Goal: Transaction & Acquisition: Purchase product/service

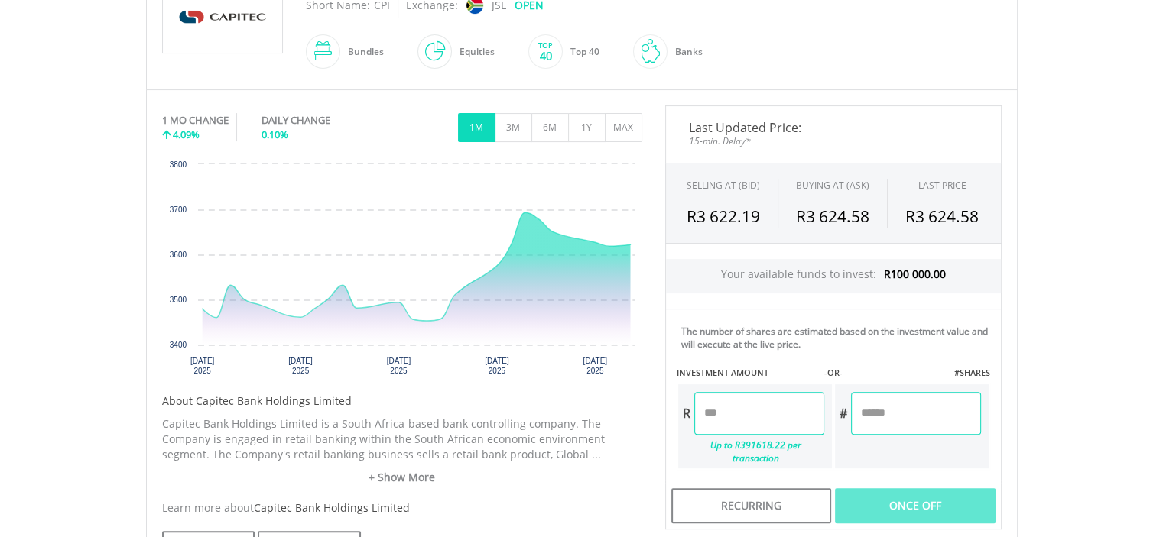
scroll to position [388, 0]
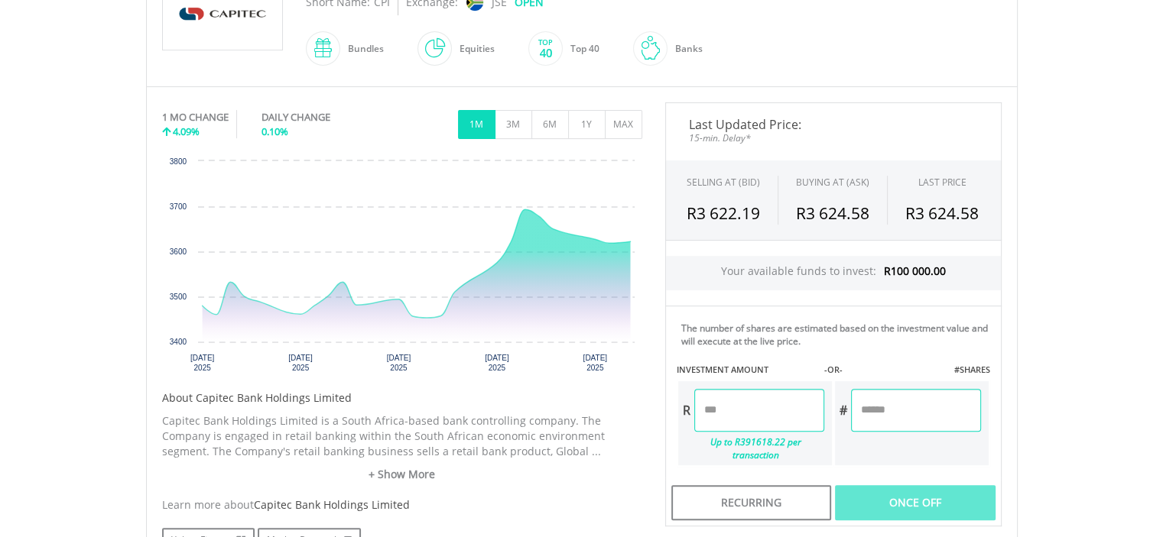
click at [761, 415] on input "number" at bounding box center [759, 410] width 130 height 43
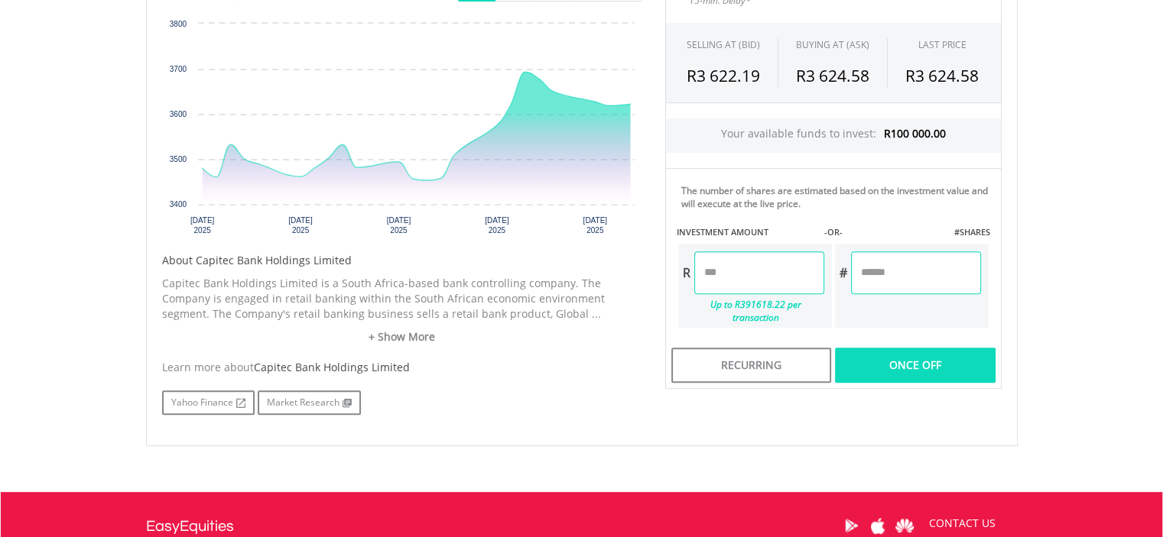
scroll to position [534, 0]
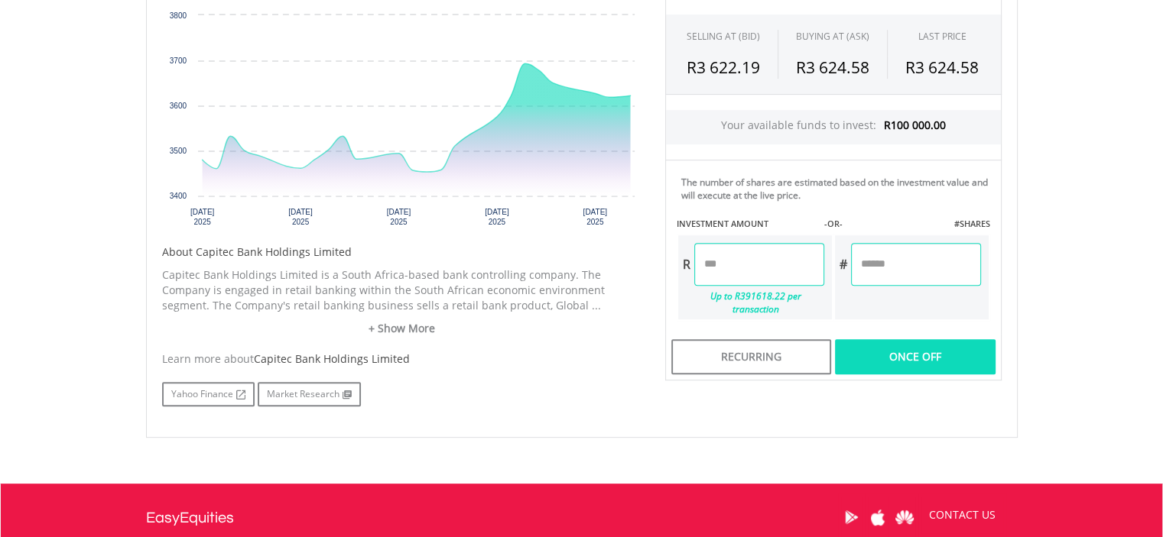
type input "********"
type input "*******"
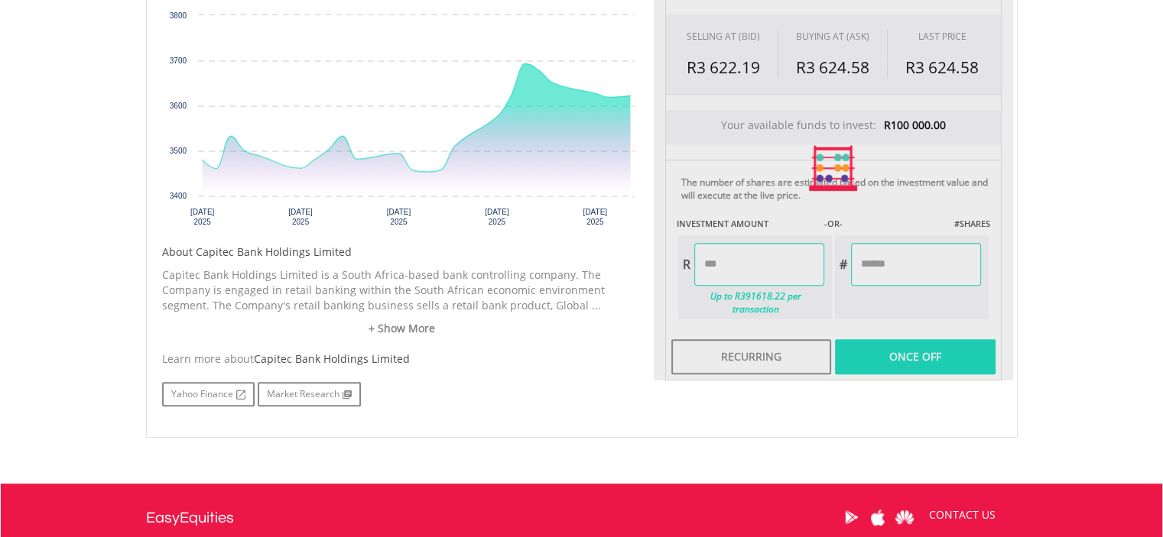
click at [938, 344] on div "Last Updated Price: 15-min. Delay* SELLING AT (BID) BUYING AT (ASK) LAST PRICE …" at bounding box center [833, 168] width 359 height 424
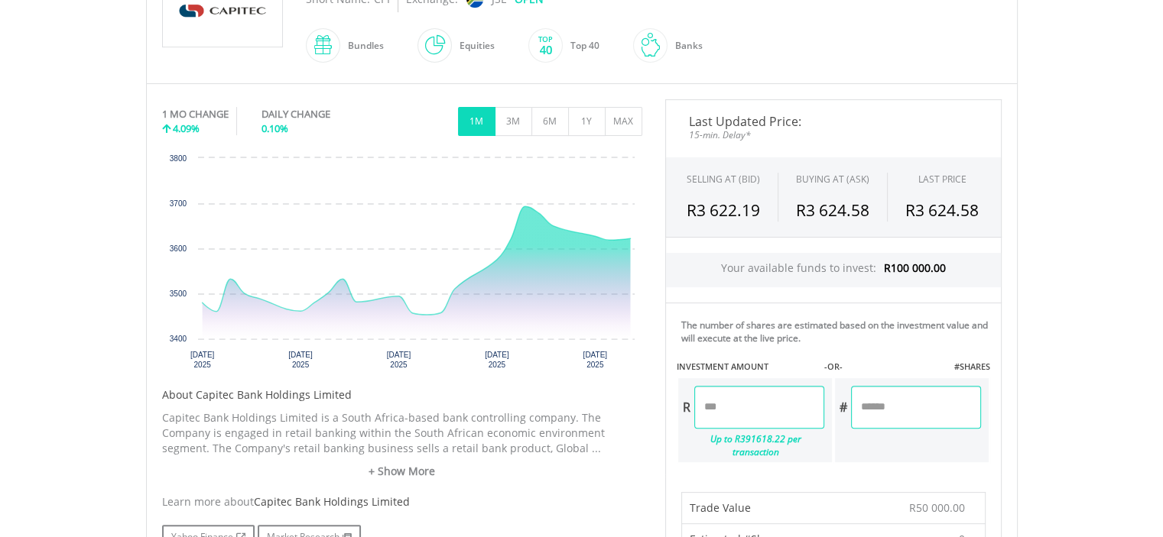
scroll to position [645, 0]
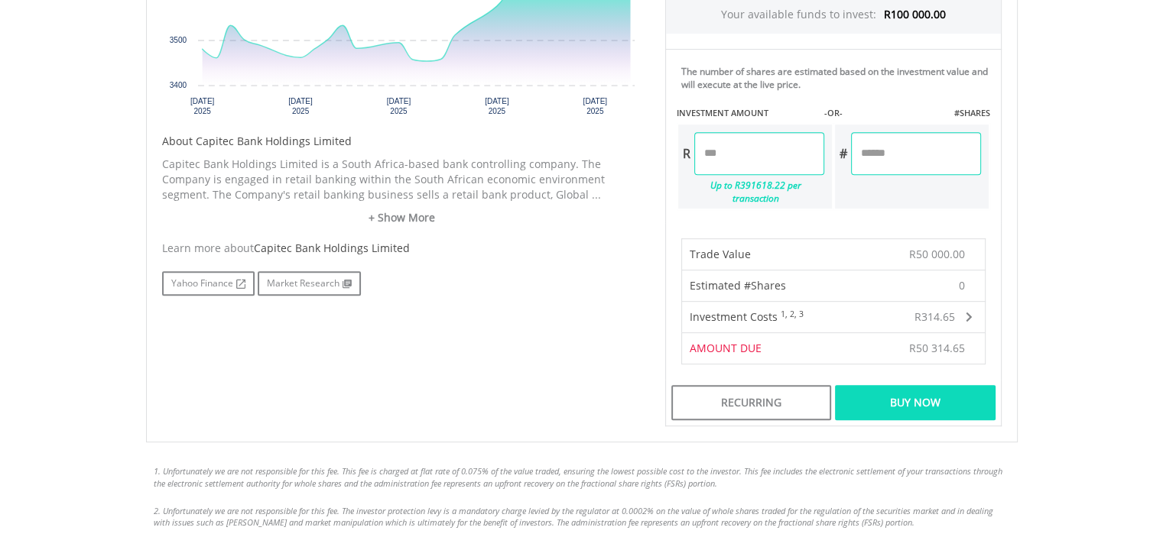
click at [914, 385] on div "Buy Now" at bounding box center [915, 402] width 160 height 35
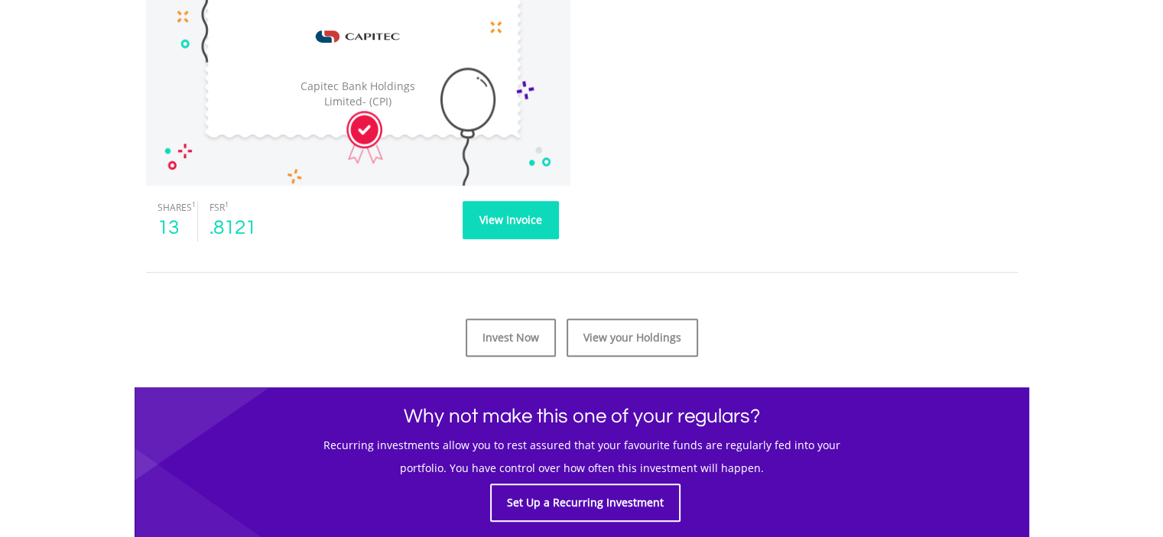
scroll to position [558, 0]
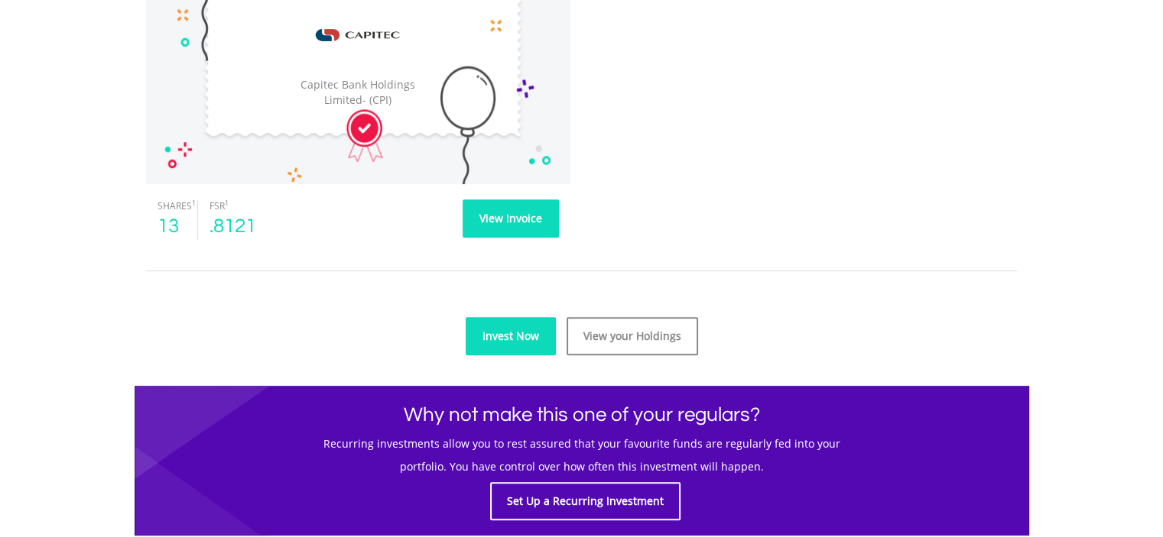
click at [540, 320] on link "Invest Now" at bounding box center [511, 336] width 90 height 38
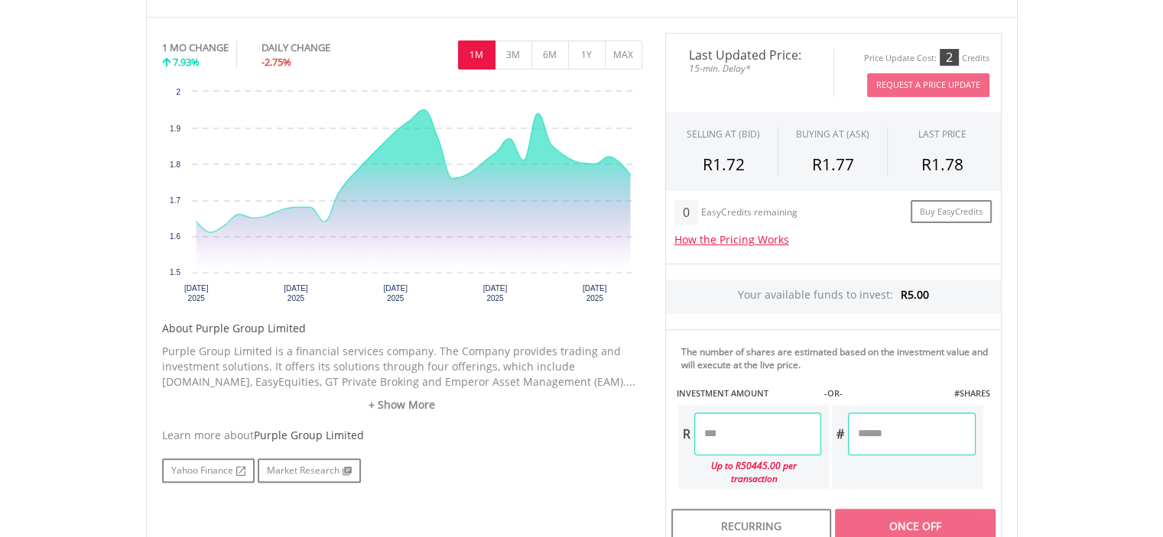
scroll to position [459, 0]
click at [754, 440] on input "number" at bounding box center [757, 433] width 127 height 43
type input "*"
type input "****"
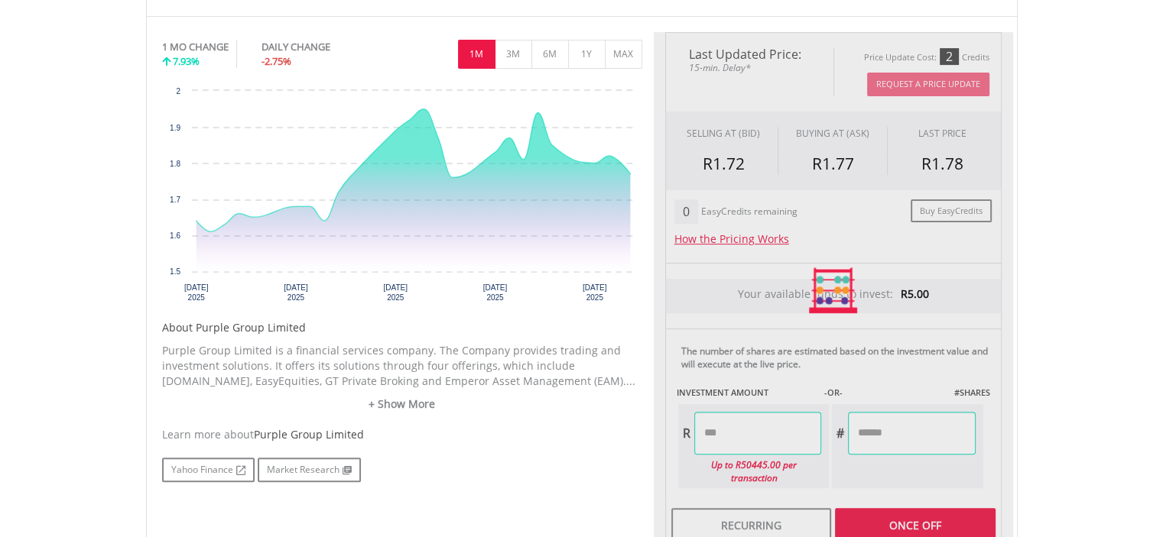
type input "******"
click at [856, 505] on div "Last Updated Price: 15-min. Delay* Price Update Cost: 2 Credits Request A Price…" at bounding box center [833, 291] width 359 height 518
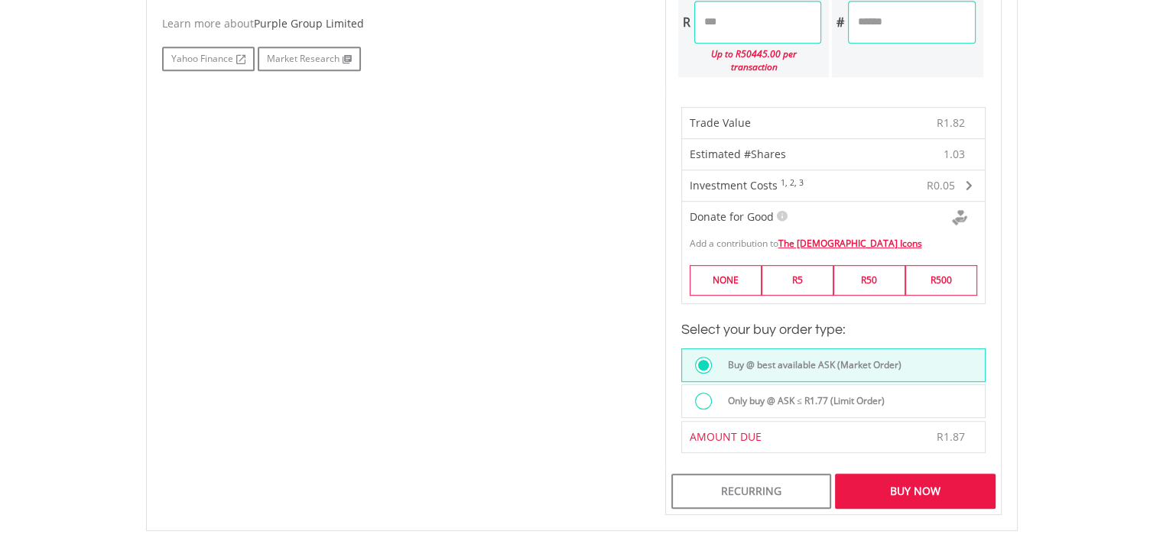
scroll to position [871, 0]
click at [907, 473] on div "Buy Now" at bounding box center [915, 490] width 160 height 35
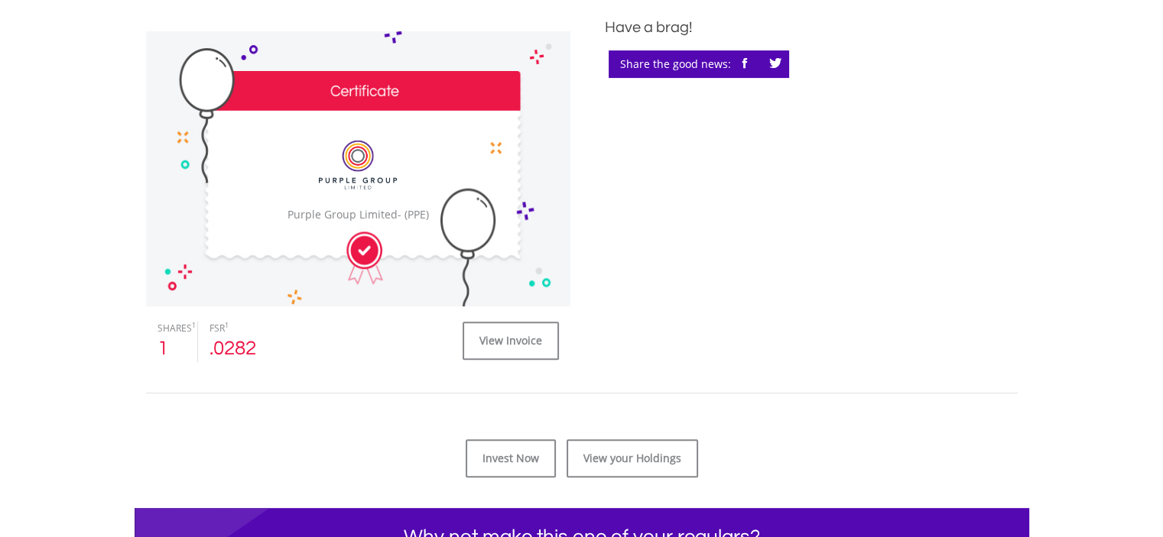
scroll to position [436, 0]
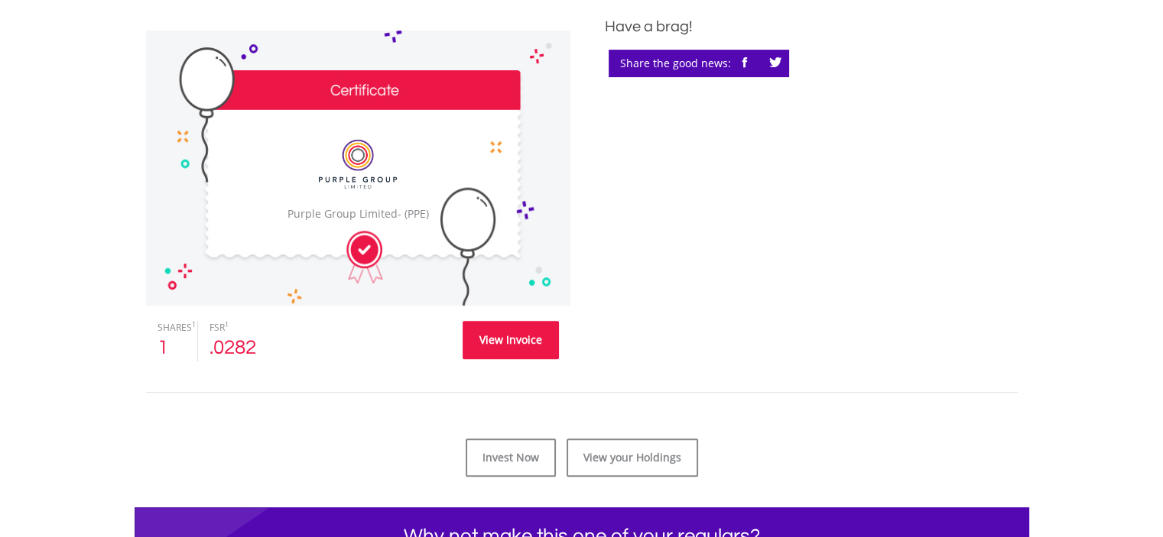
click at [520, 347] on link "View Invoice" at bounding box center [510, 340] width 96 height 38
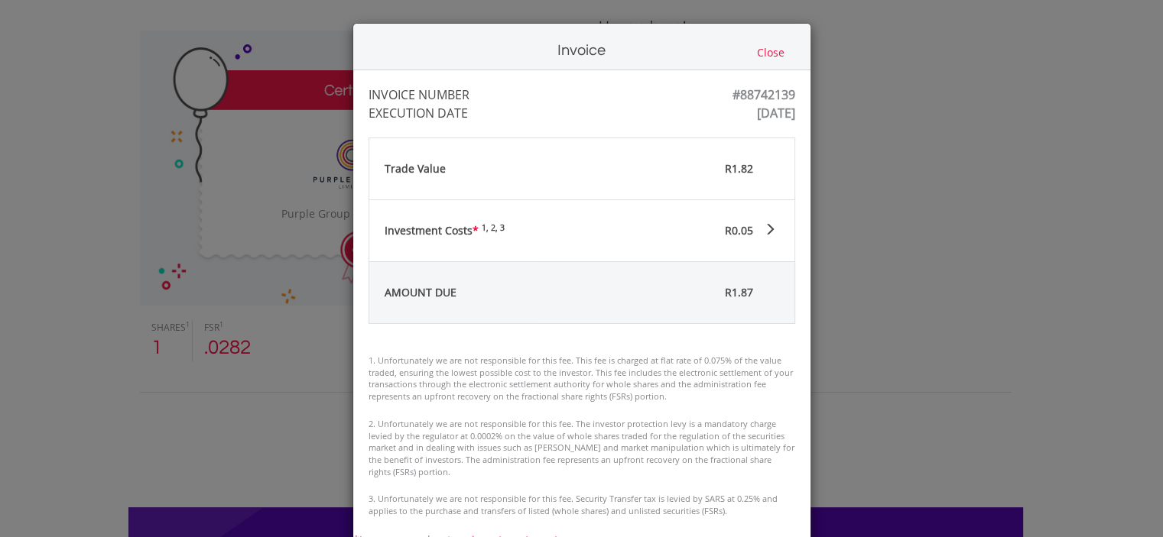
scroll to position [49, 0]
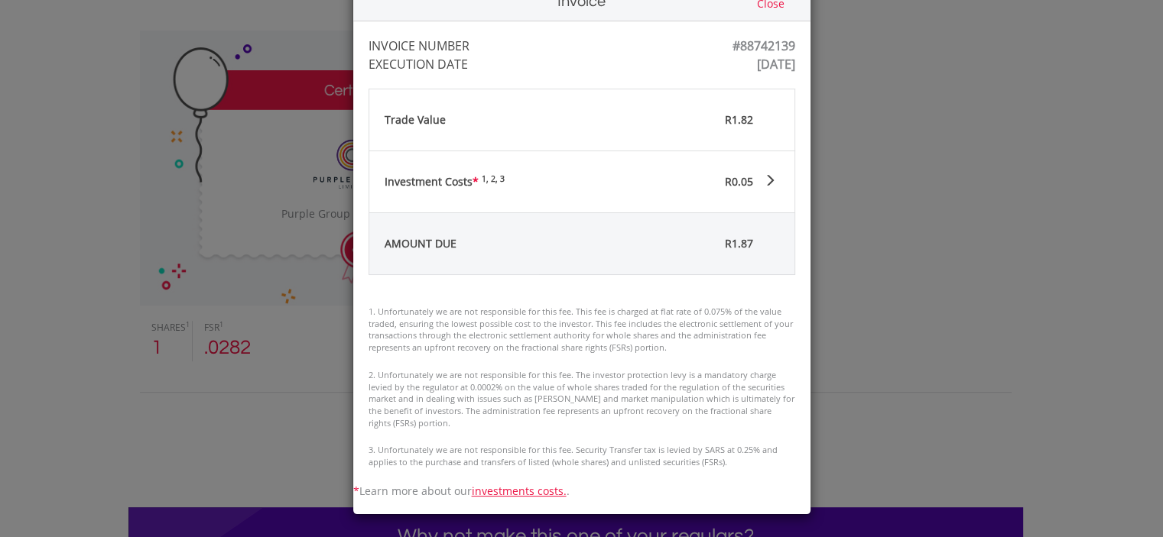
click at [988, 197] on div "Invoice Close INVOICE NUMBER #88742139 EXECUTION DATE Wed Aug 20 12:32:38 UTC 2…" at bounding box center [581, 268] width 1163 height 537
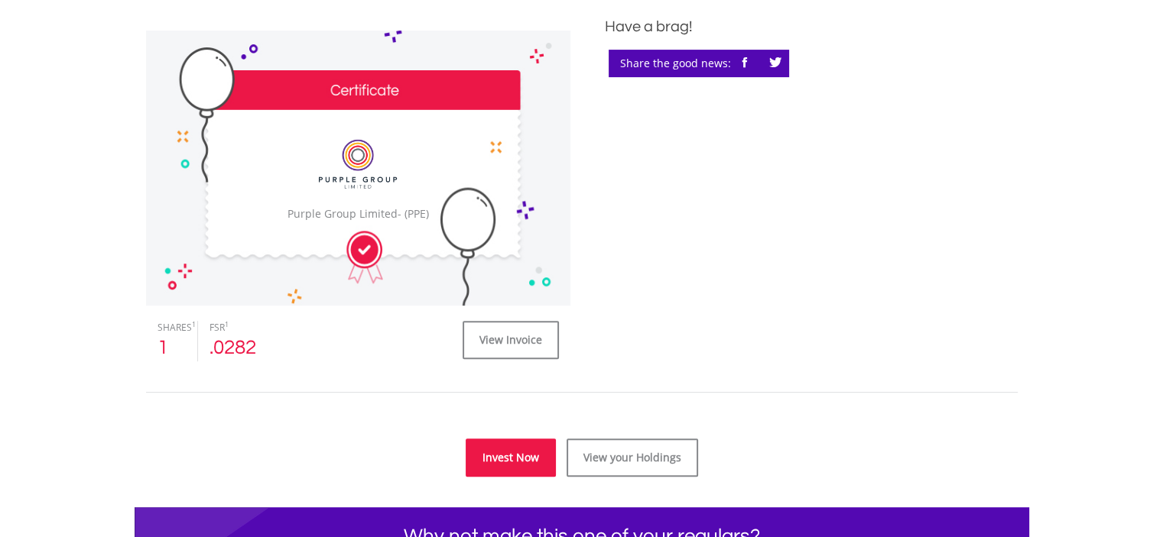
click at [532, 466] on link "Invest Now" at bounding box center [511, 458] width 90 height 38
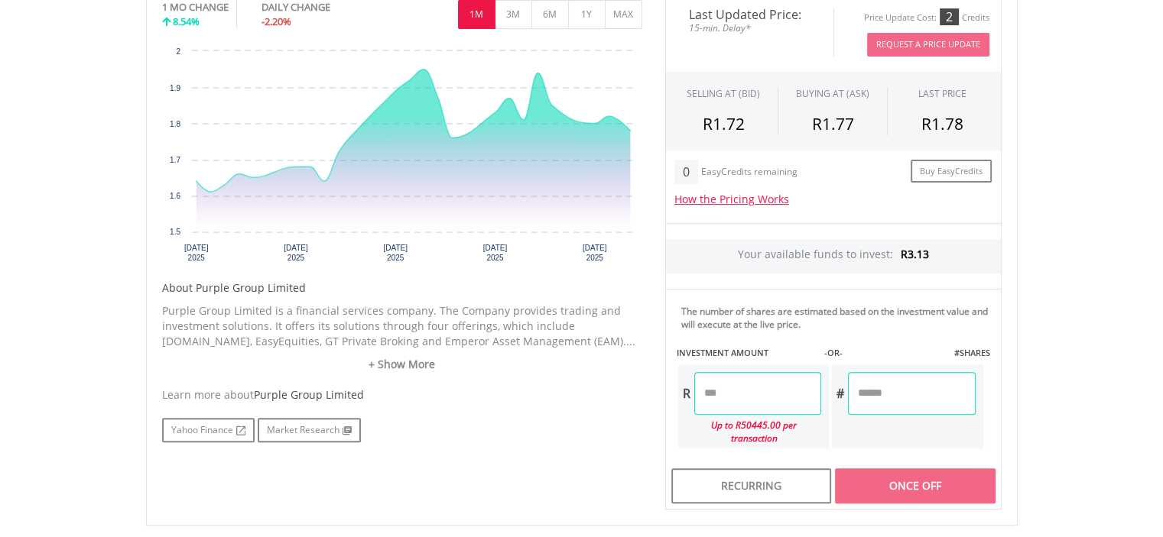
scroll to position [500, 0]
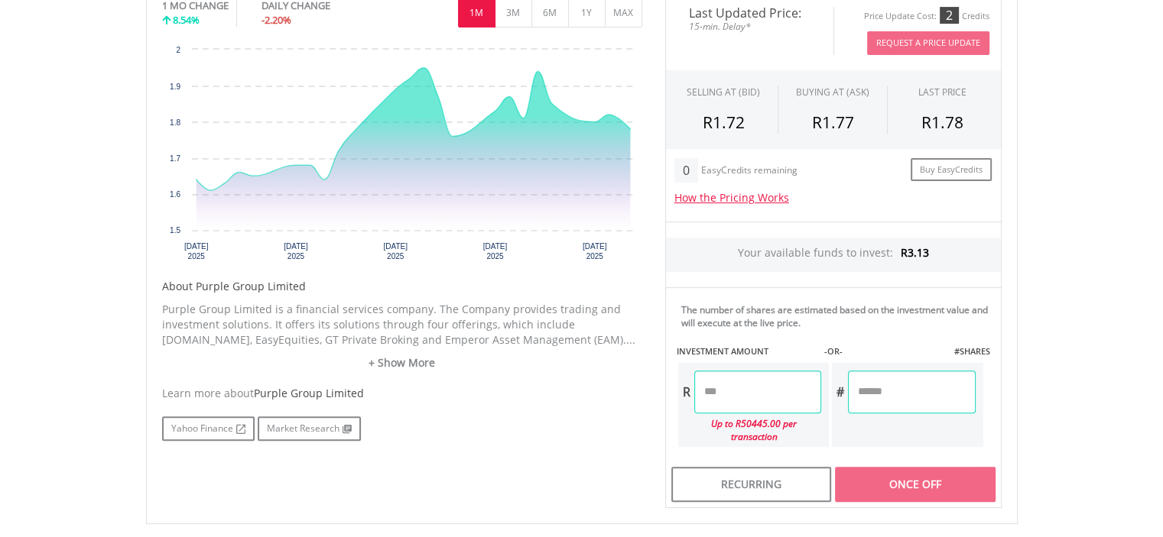
click at [731, 385] on input "number" at bounding box center [757, 392] width 127 height 43
click at [875, 388] on input "number" at bounding box center [911, 392] width 127 height 43
type input "*"
type input "****"
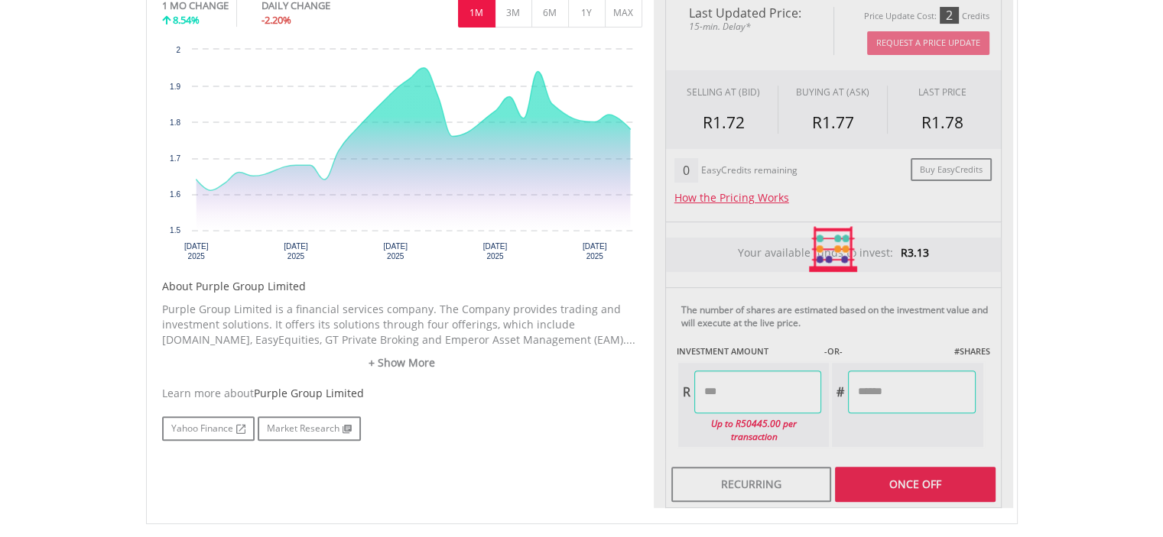
click at [920, 476] on div "Last Updated Price: 15-min. Delay* Price Update Cost: 2 Credits Request A Price…" at bounding box center [833, 250] width 359 height 518
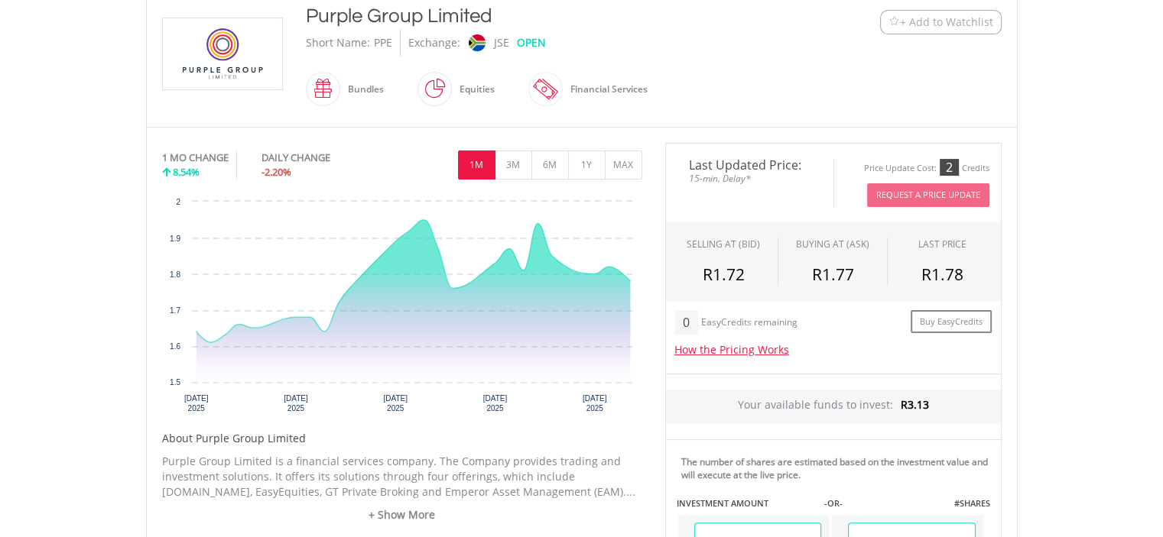
scroll to position [613, 0]
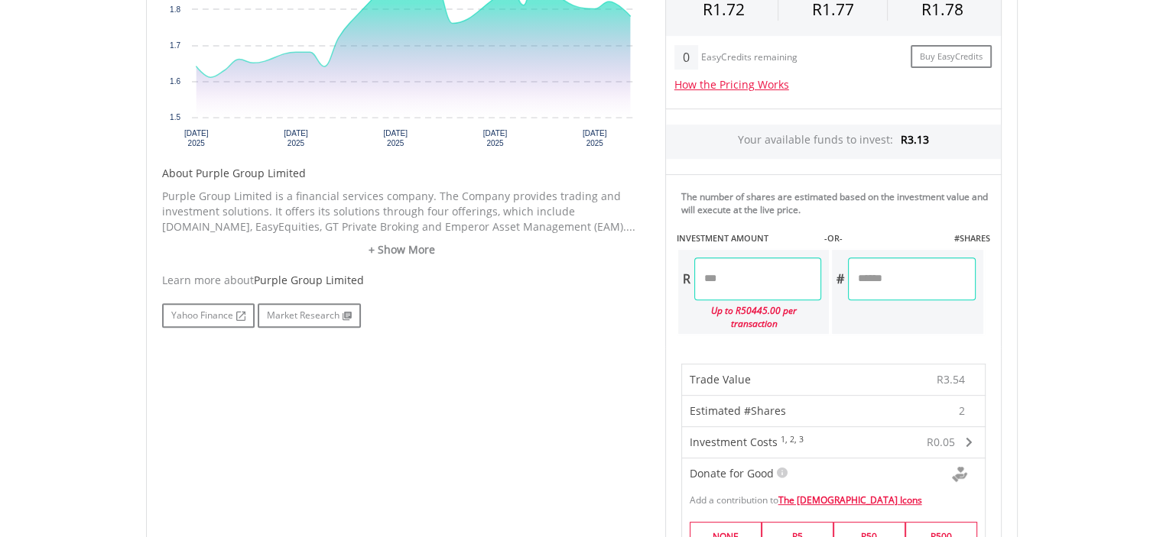
click at [899, 274] on input "*" at bounding box center [911, 279] width 127 height 43
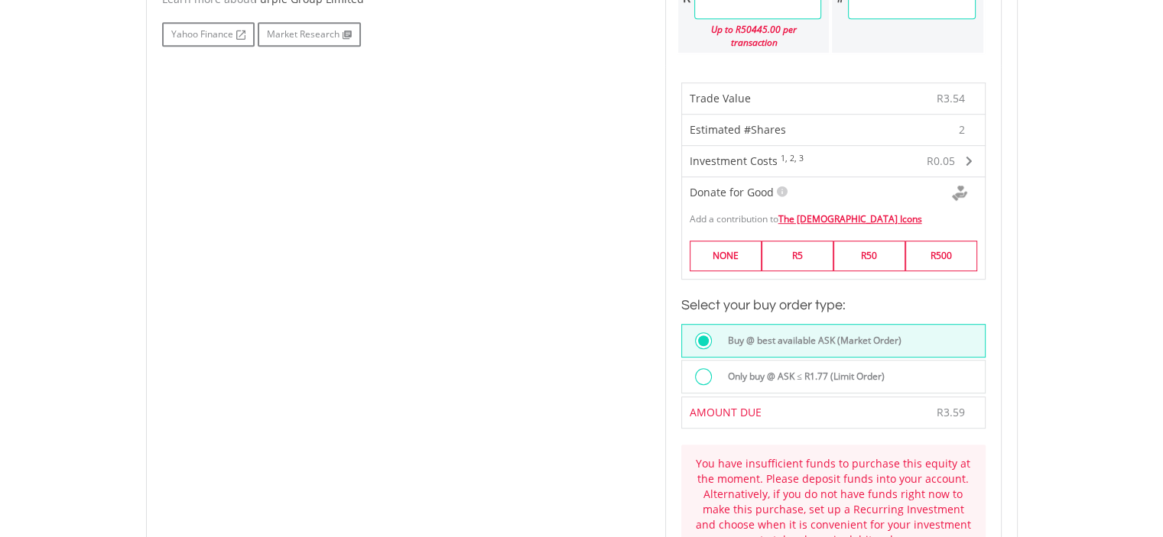
scroll to position [895, 0]
click at [828, 368] on label "Only buy @ ASK ≤ R1.77 (Limit Order)" at bounding box center [802, 376] width 166 height 17
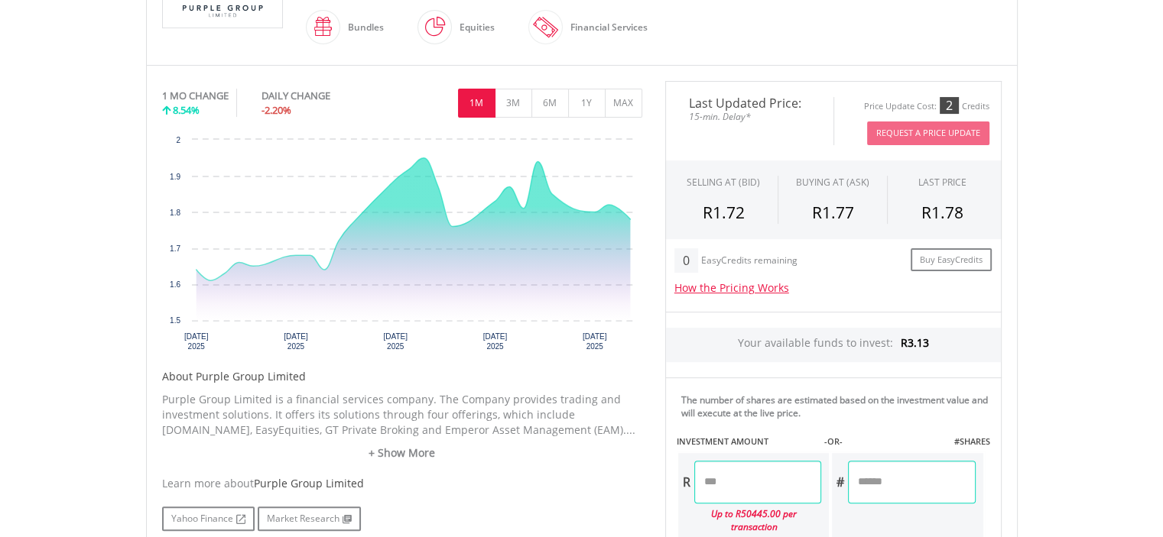
scroll to position [410, 0]
click at [871, 476] on input "*" at bounding box center [911, 482] width 127 height 43
type input "*"
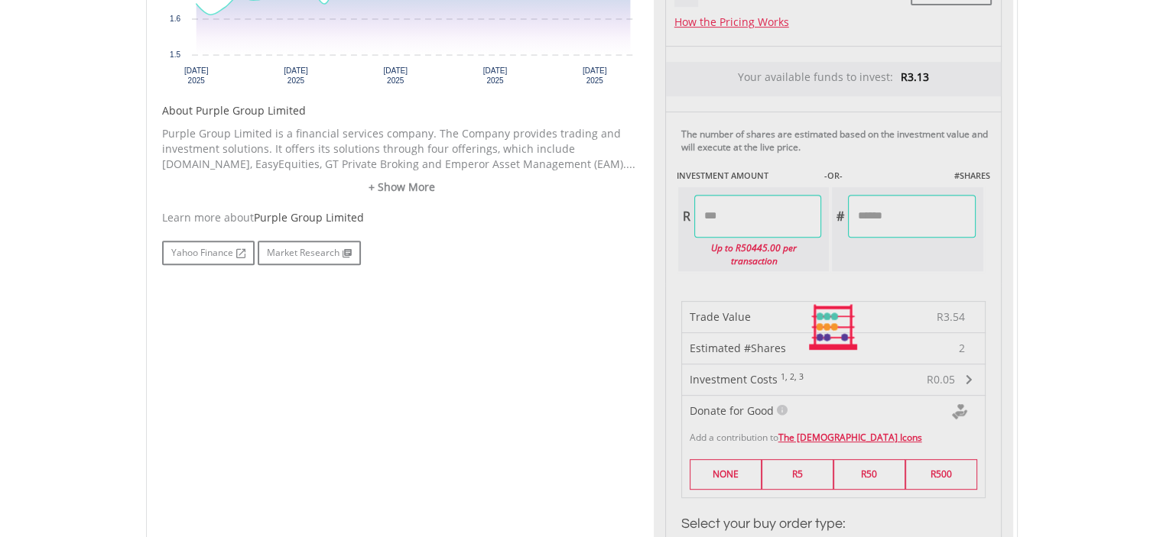
type input "****"
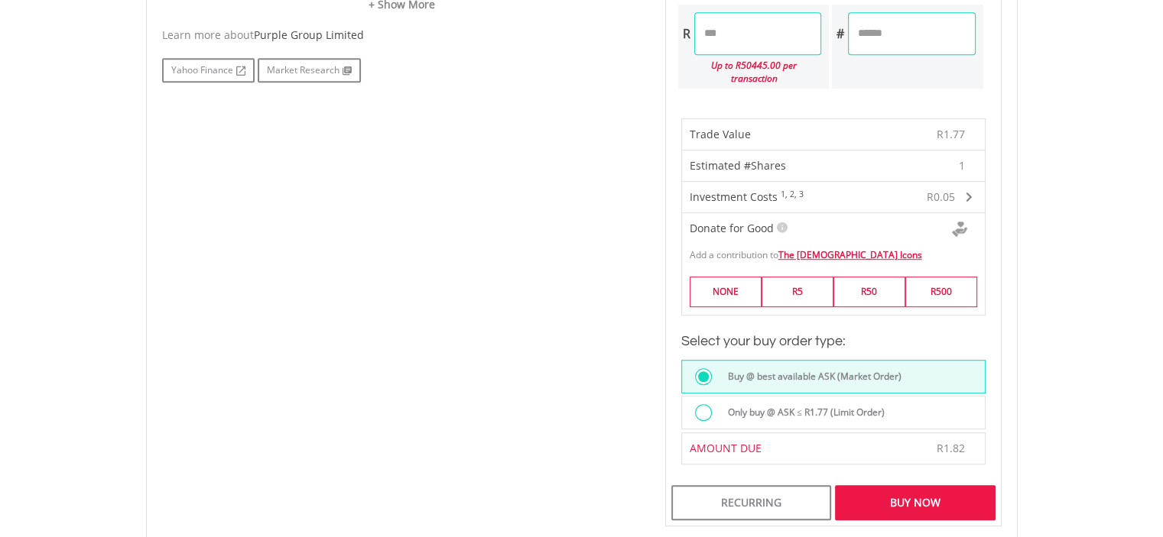
scroll to position [859, 0]
click at [774, 404] on label "Only buy @ ASK ≤ R1.77 (Limit Order)" at bounding box center [802, 412] width 166 height 17
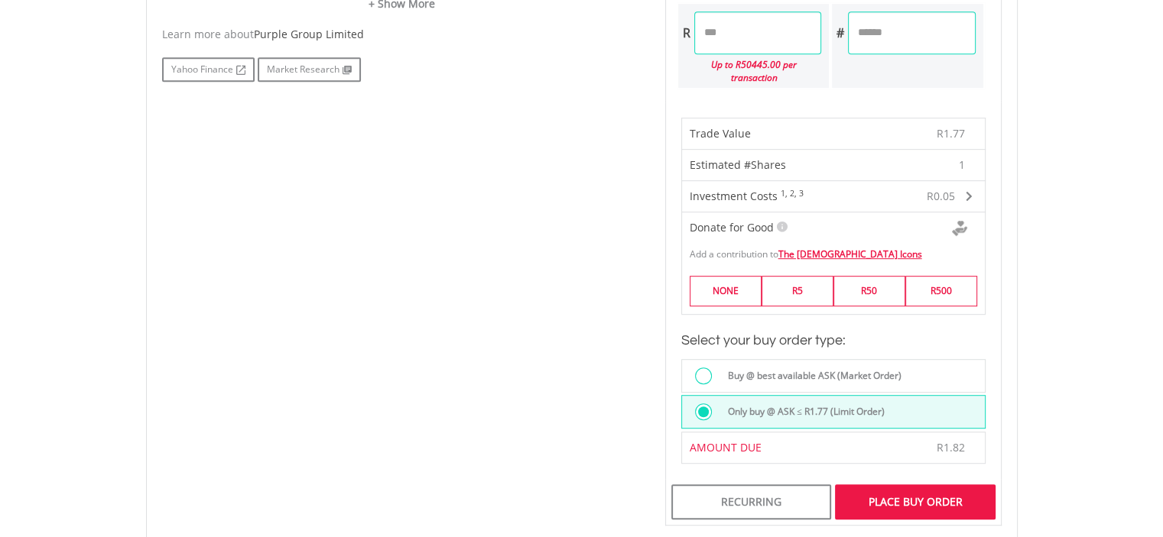
click at [913, 485] on div "Place Buy Order" at bounding box center [915, 502] width 160 height 35
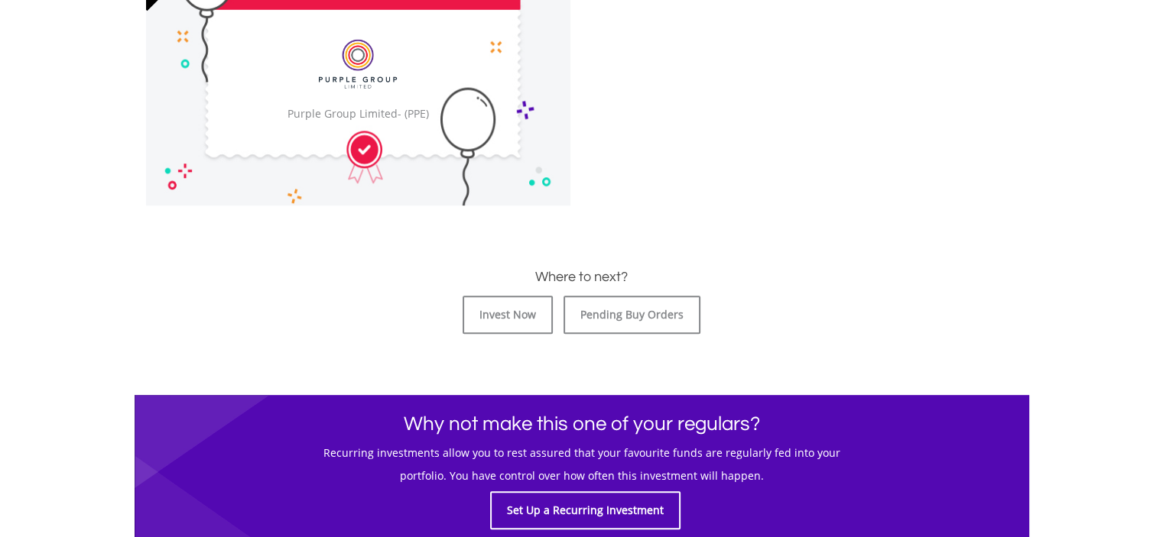
scroll to position [537, 0]
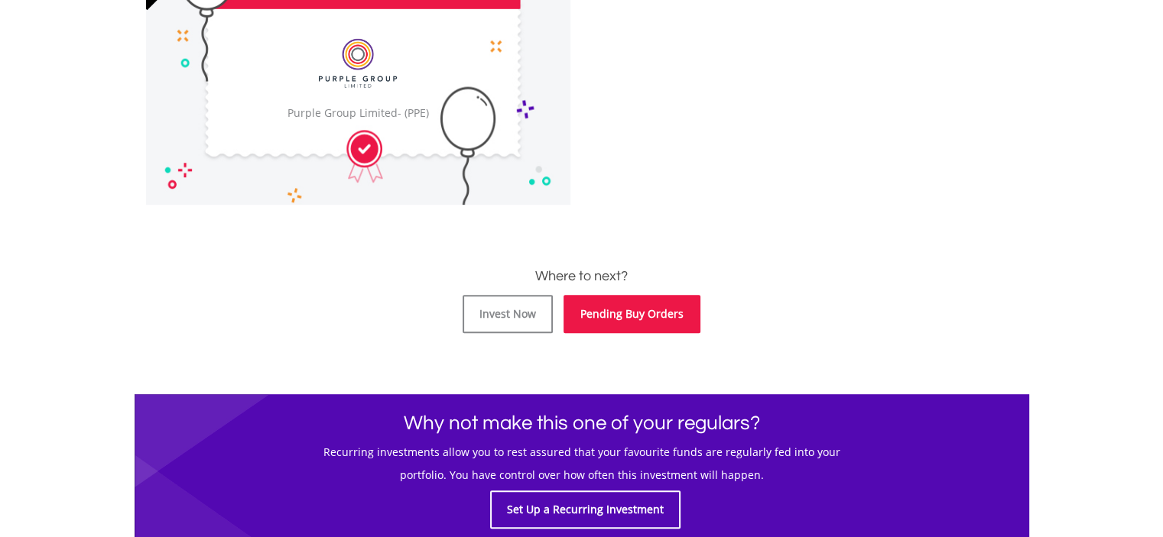
click at [644, 307] on link "Pending Buy Orders" at bounding box center [631, 314] width 137 height 38
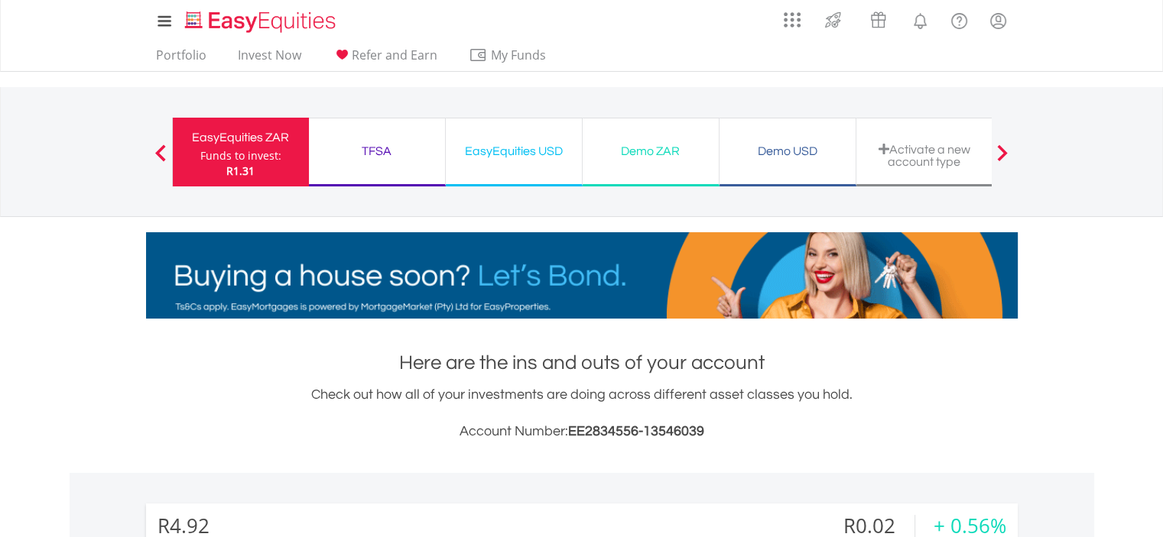
click at [163, 148] on span at bounding box center [160, 152] width 11 height 17
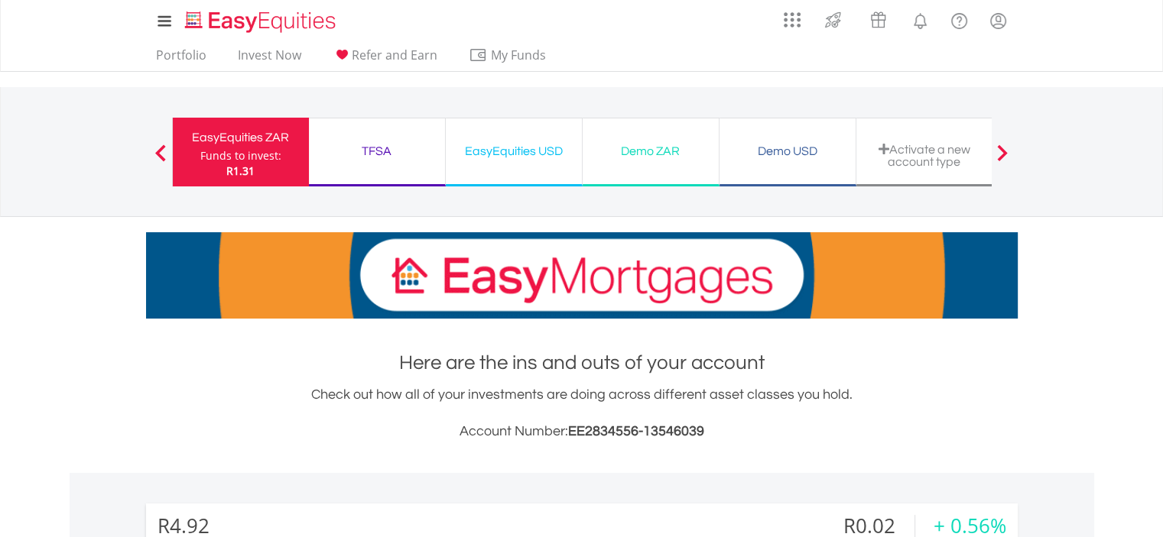
click at [160, 151] on span at bounding box center [160, 152] width 11 height 17
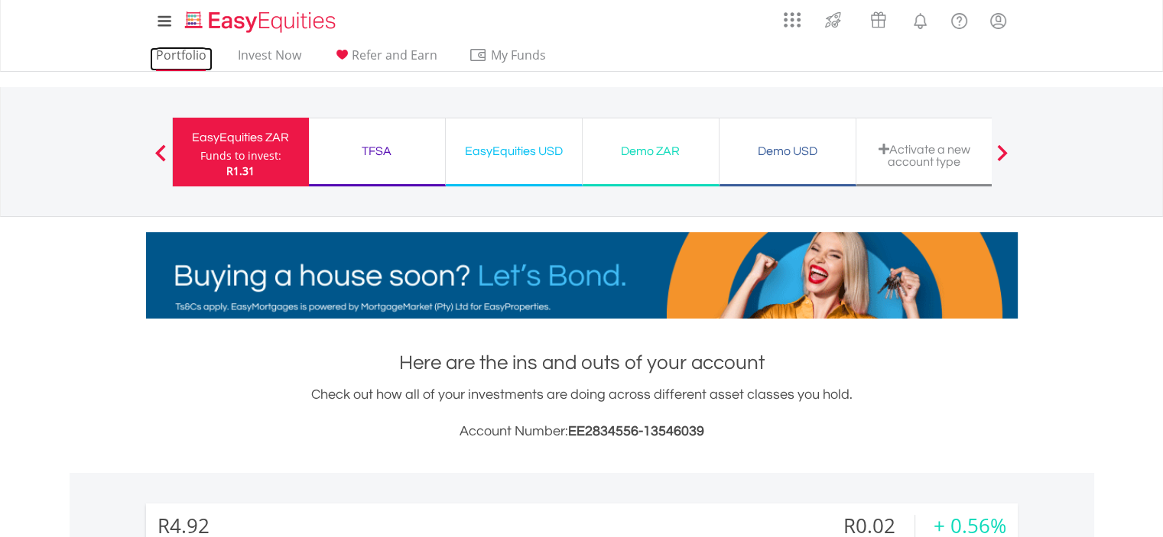
click at [182, 60] on link "Portfolio" at bounding box center [181, 59] width 63 height 24
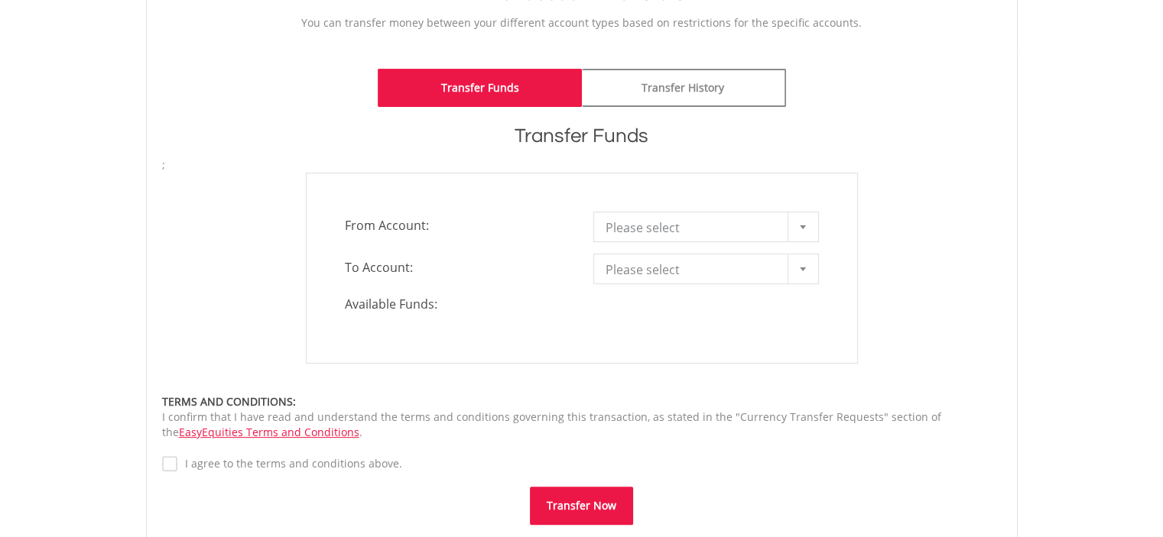
scroll to position [398, 0]
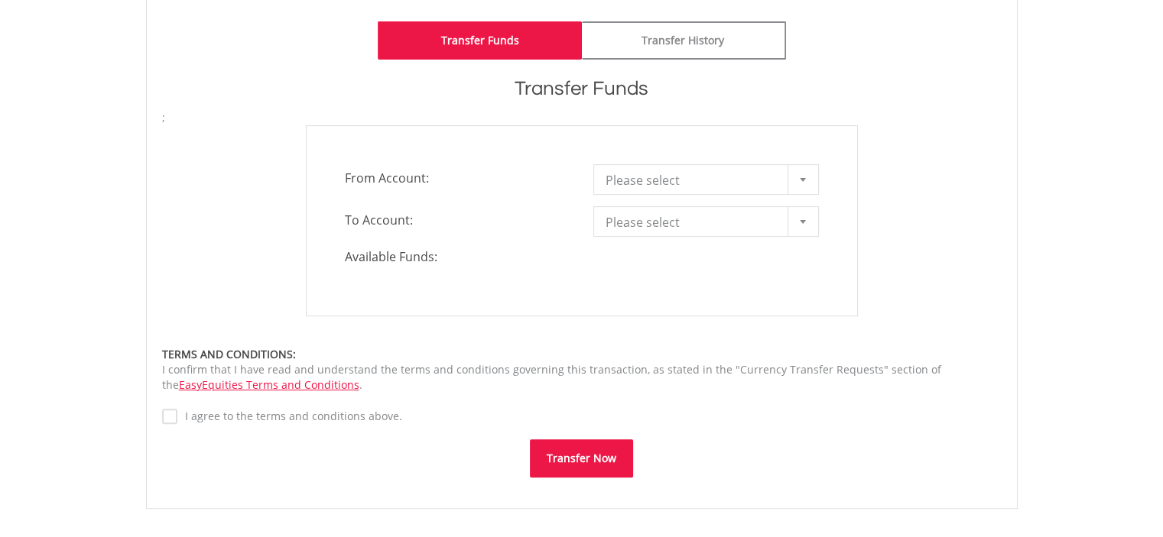
click at [696, 171] on span "Please select" at bounding box center [694, 180] width 178 height 31
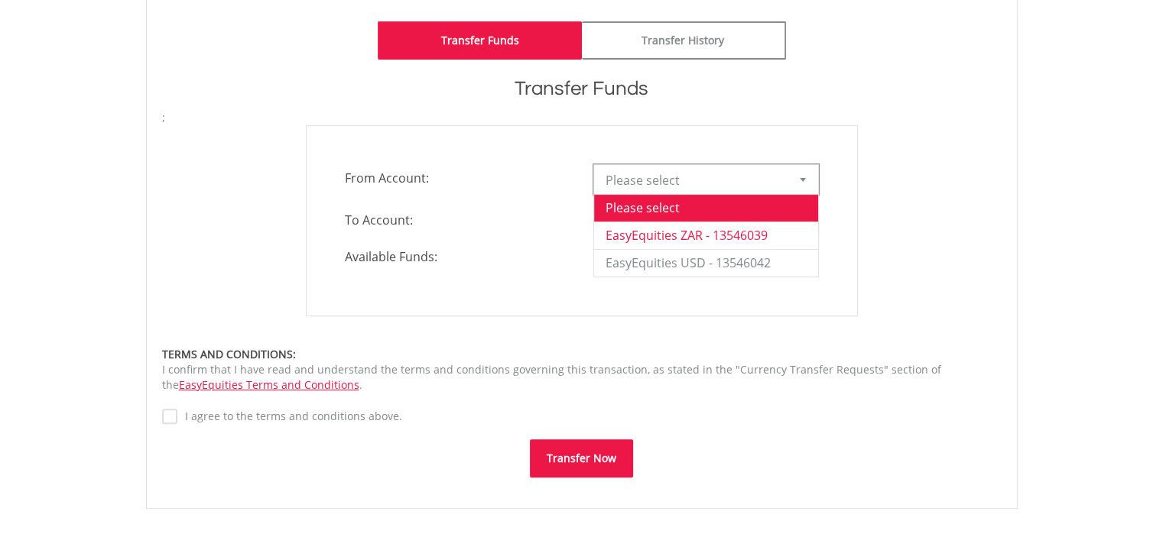
click at [701, 233] on li "EasyEquities ZAR - 13546039" at bounding box center [706, 236] width 224 height 28
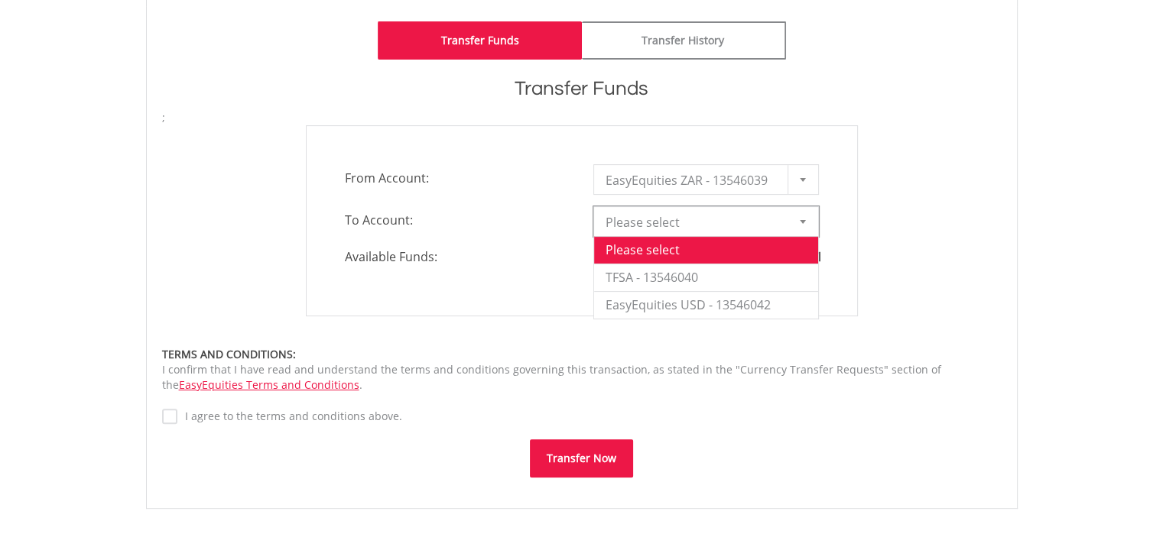
click at [694, 225] on span "Please select" at bounding box center [694, 222] width 178 height 31
click at [471, 250] on span "Available Funds:" at bounding box center [457, 257] width 248 height 18
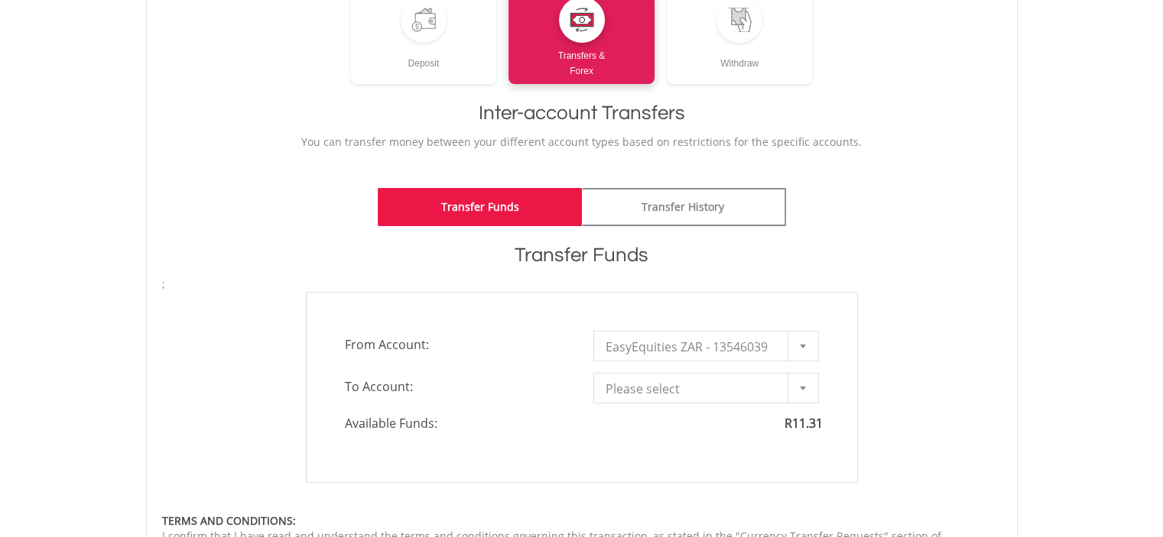
scroll to position [0, 0]
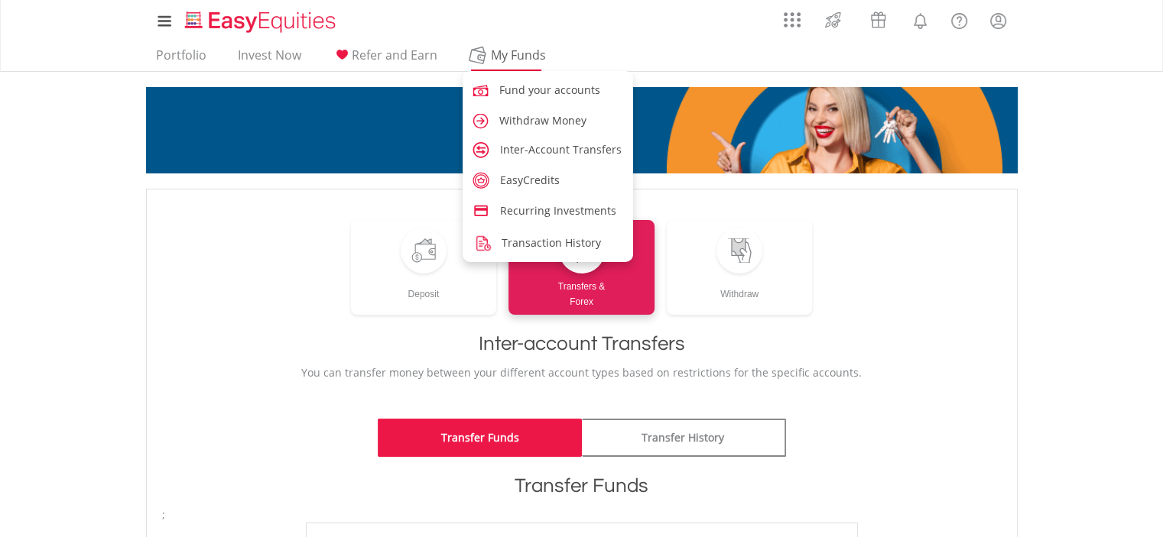
click at [505, 54] on span "My Funds" at bounding box center [519, 55] width 100 height 20
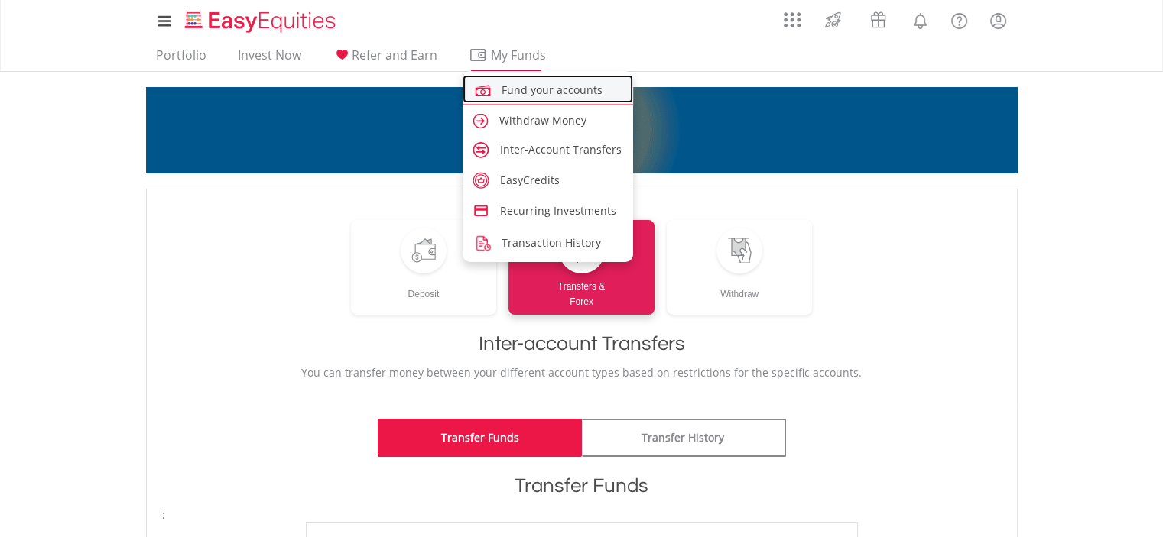
click at [534, 97] on link "Fund your accounts" at bounding box center [547, 89] width 171 height 28
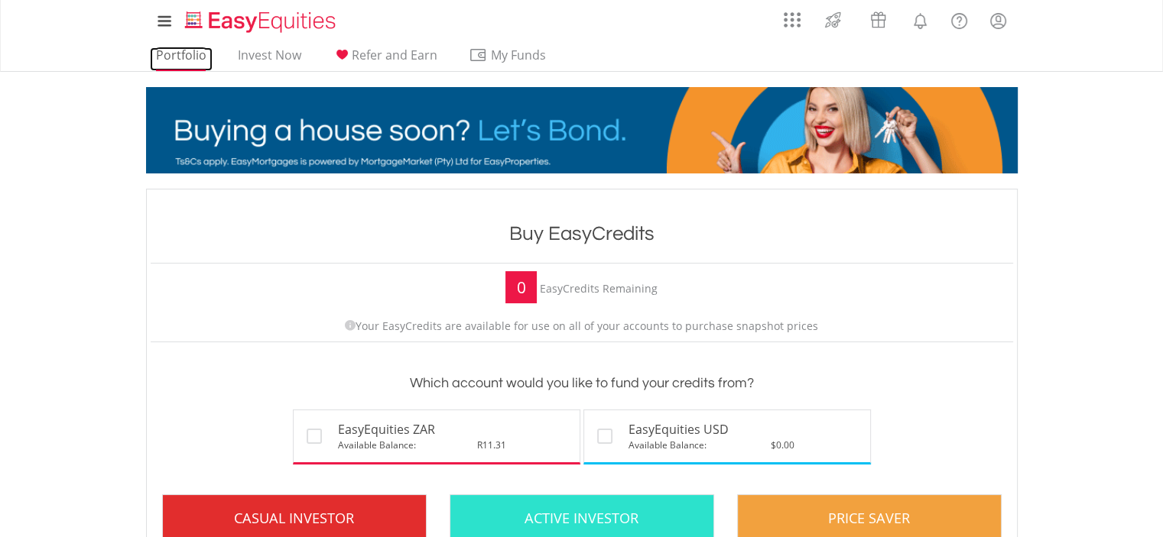
click at [193, 54] on link "Portfolio" at bounding box center [181, 59] width 63 height 24
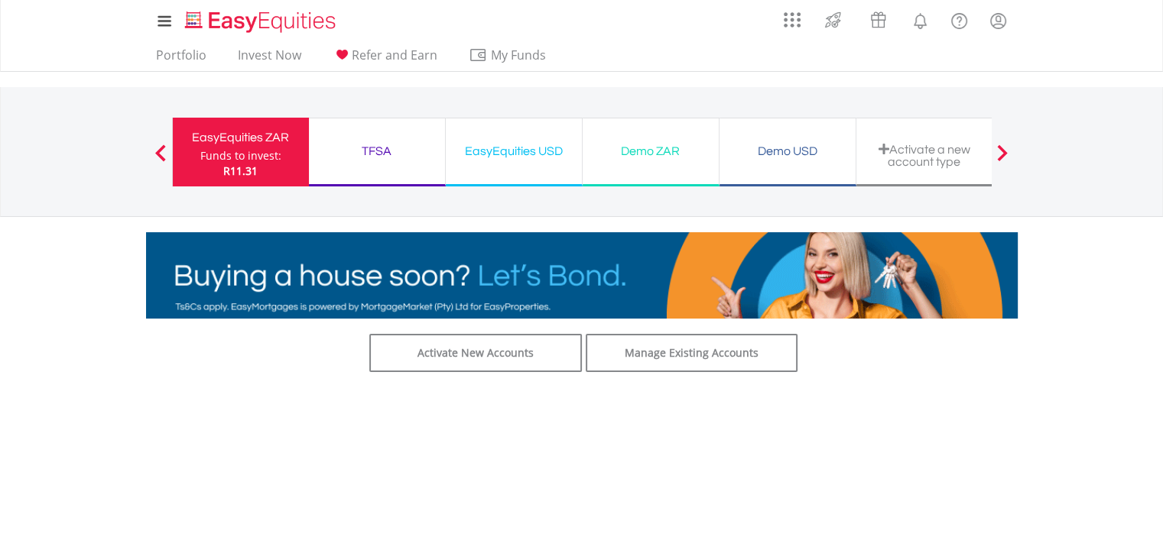
click at [645, 149] on div "Demo ZAR" at bounding box center [651, 151] width 118 height 21
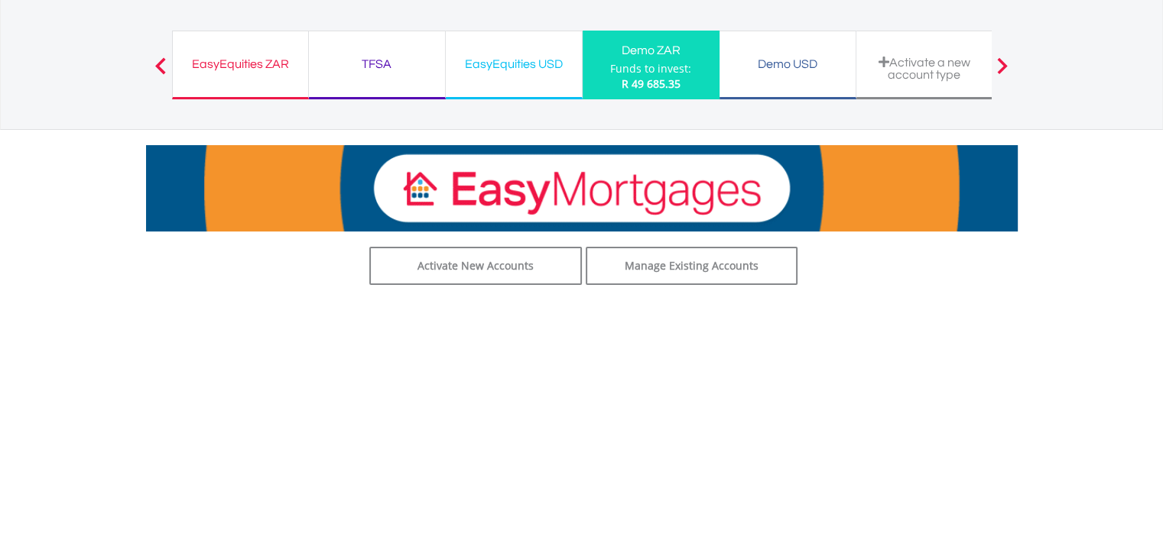
scroll to position [87, 0]
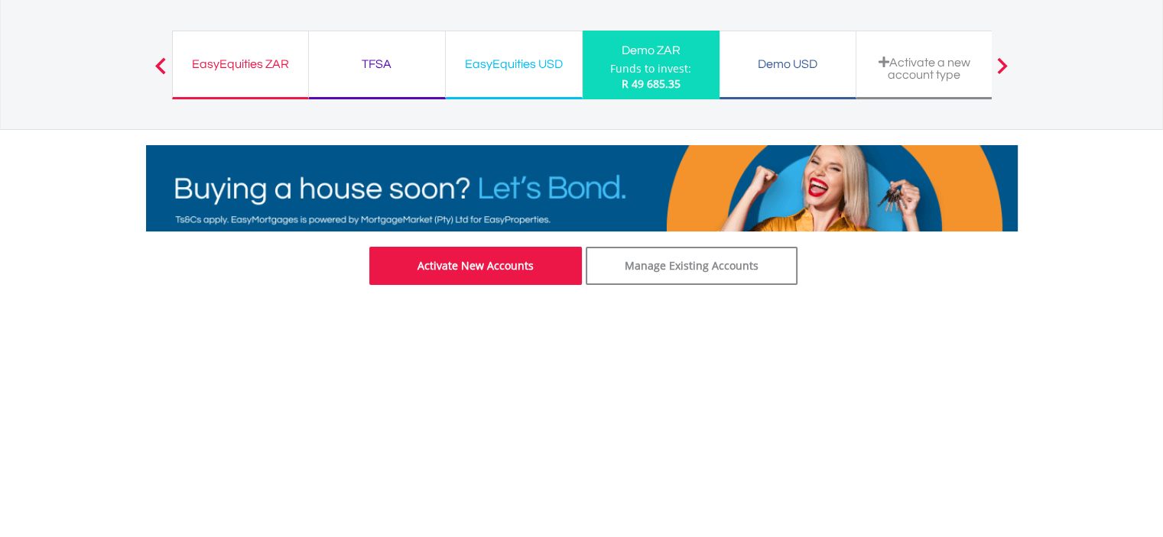
click at [513, 268] on link "Activate New Accounts" at bounding box center [475, 266] width 213 height 38
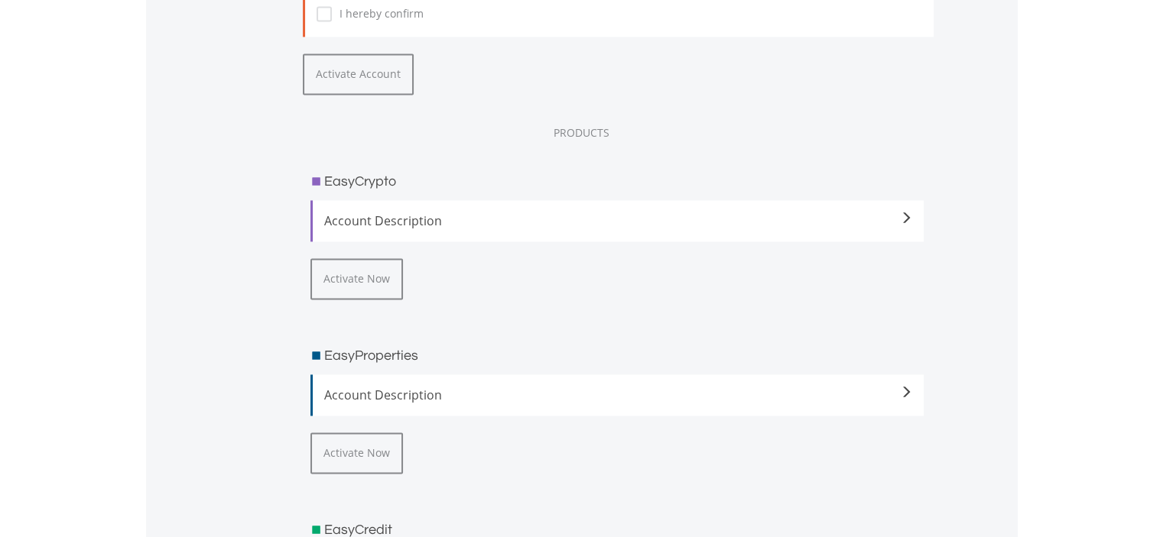
scroll to position [2218, 0]
click at [368, 281] on button "Activate Now" at bounding box center [356, 277] width 92 height 41
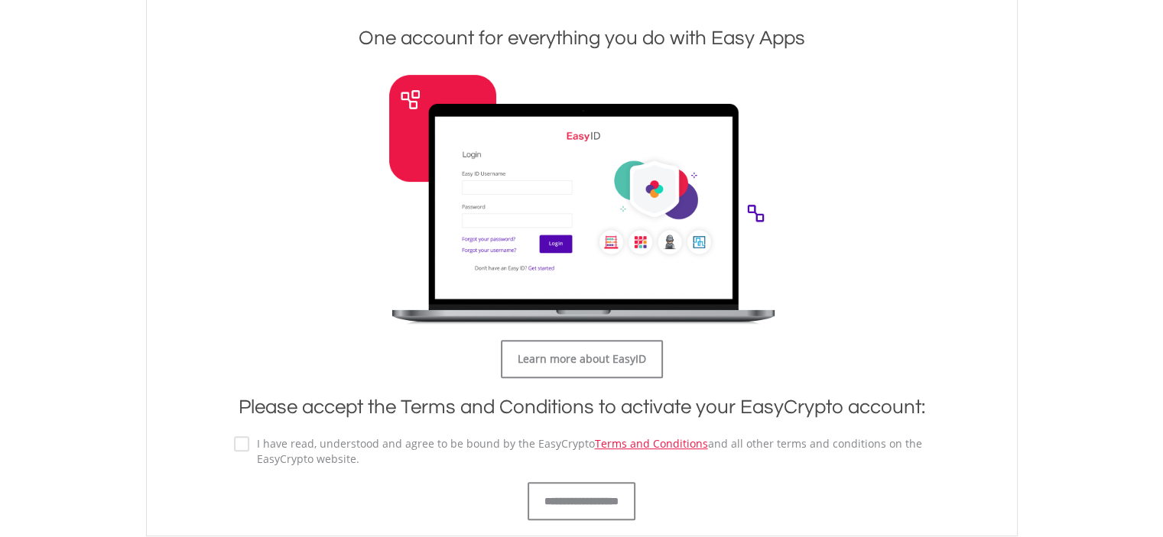
scroll to position [813, 0]
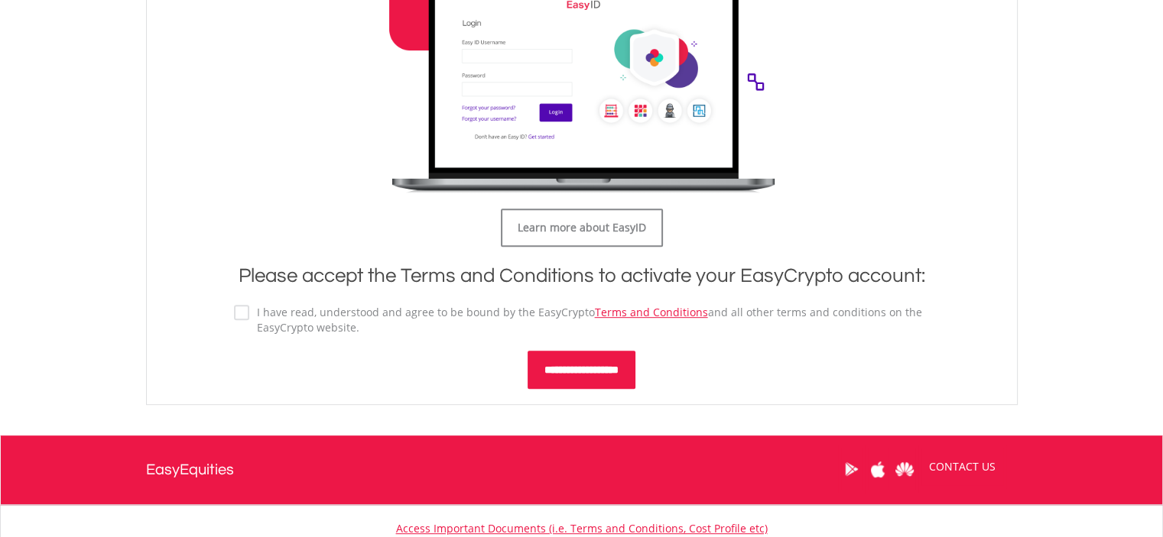
click at [597, 362] on input "**********" at bounding box center [581, 370] width 108 height 38
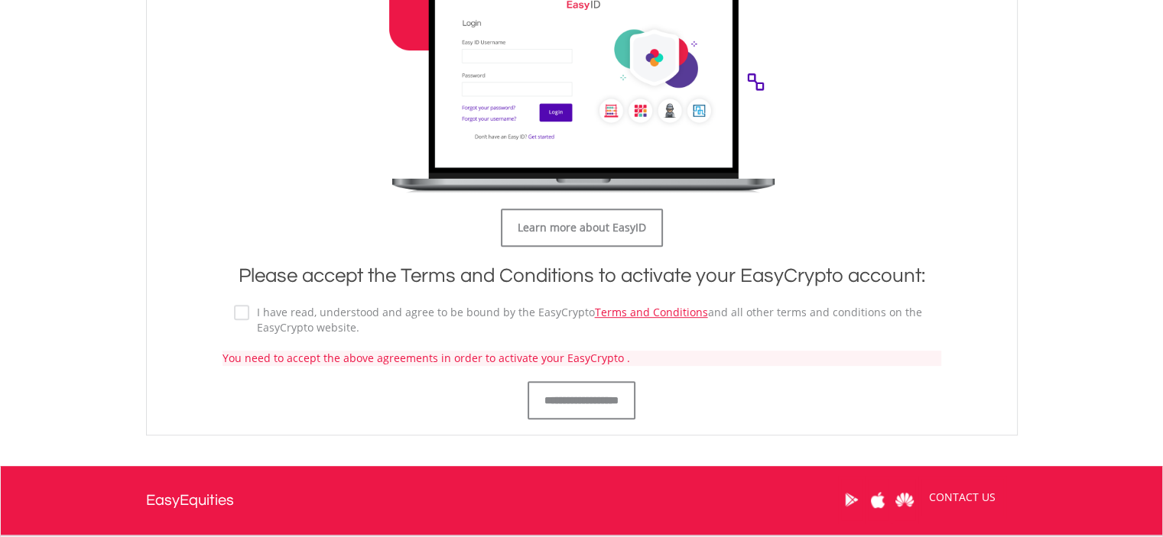
click at [249, 310] on label "I have read, understood and agree to be bound by the EasyCrypto Terms and Condi…" at bounding box center [589, 320] width 680 height 31
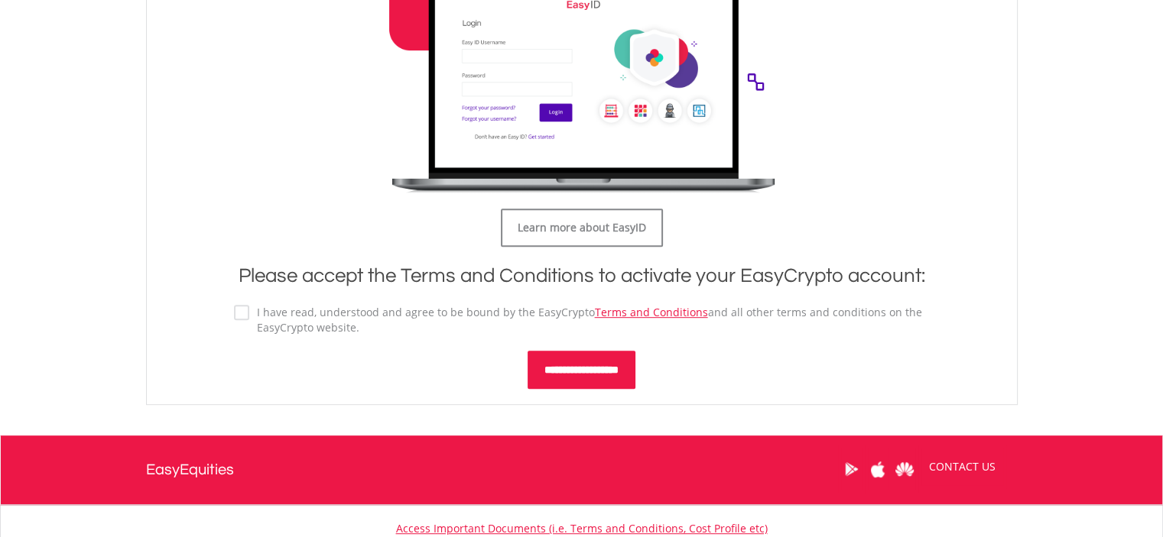
click at [608, 381] on input "**********" at bounding box center [581, 370] width 108 height 38
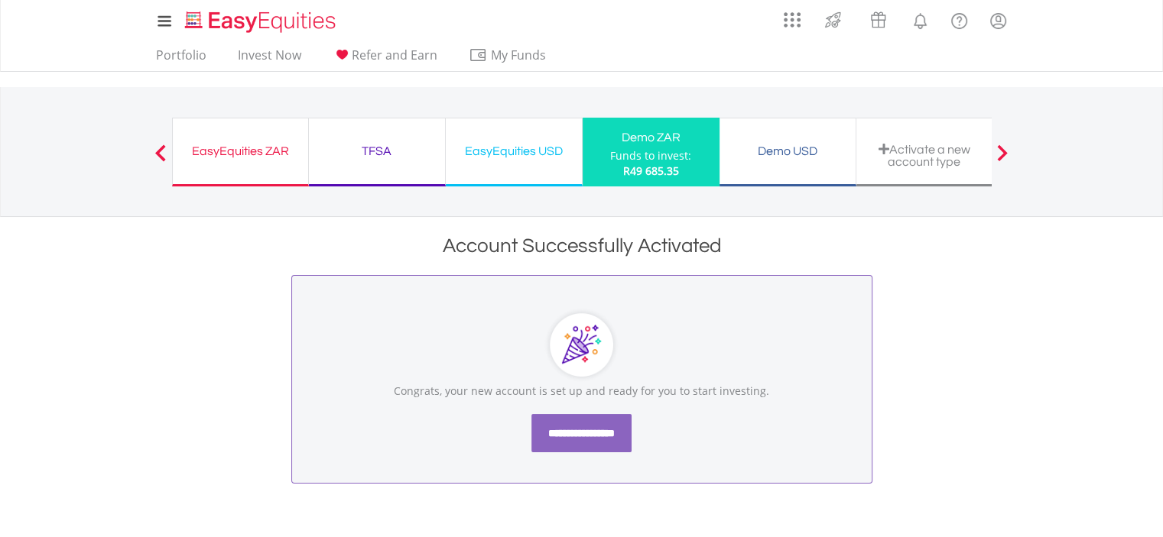
click at [591, 430] on input "**********" at bounding box center [581, 433] width 100 height 38
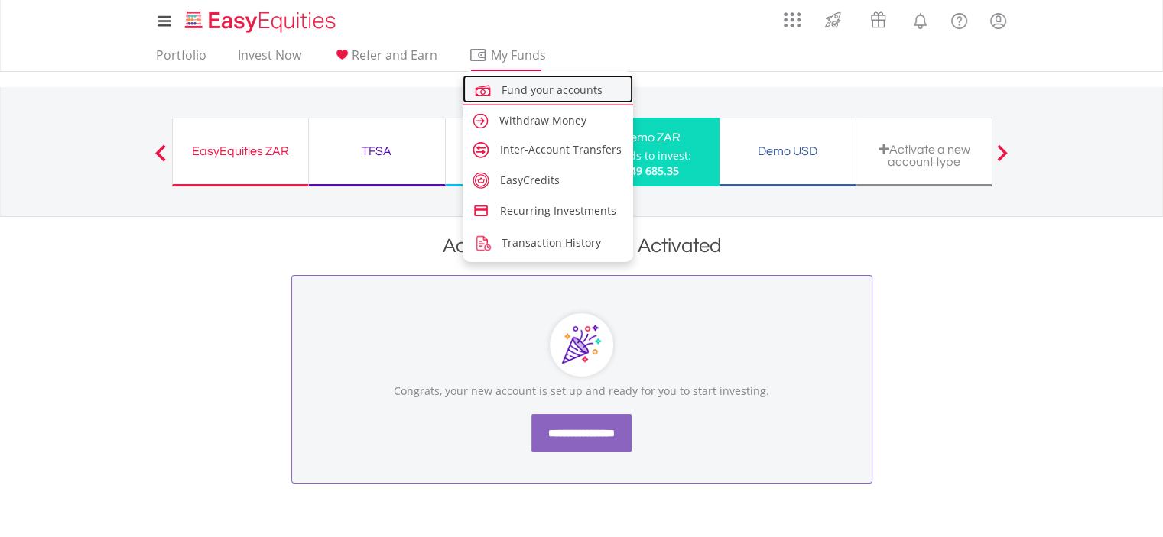
click at [547, 85] on span "Fund your accounts" at bounding box center [551, 90] width 101 height 15
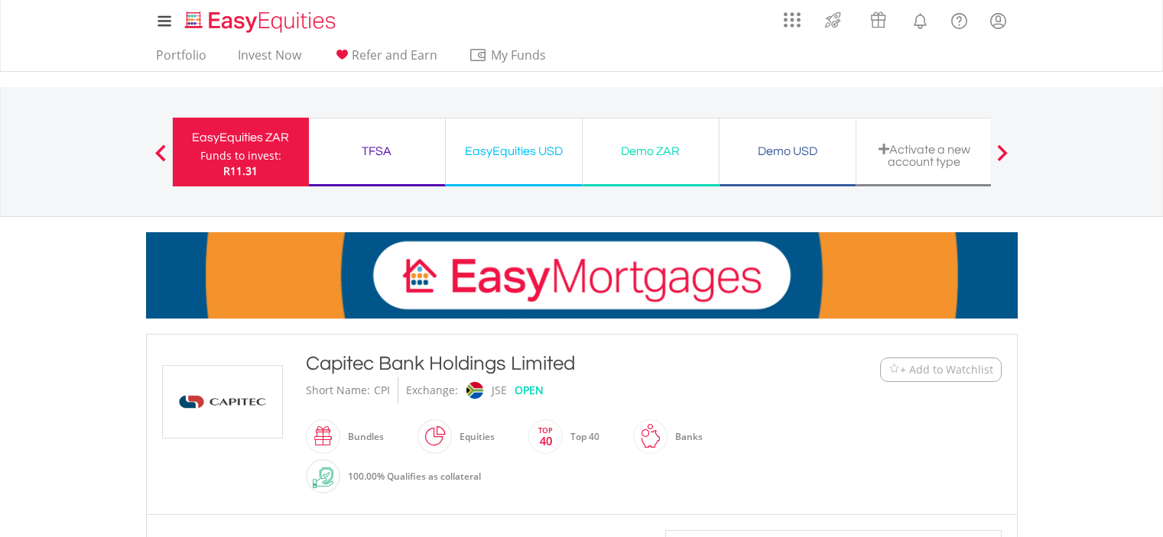
scroll to position [654, 0]
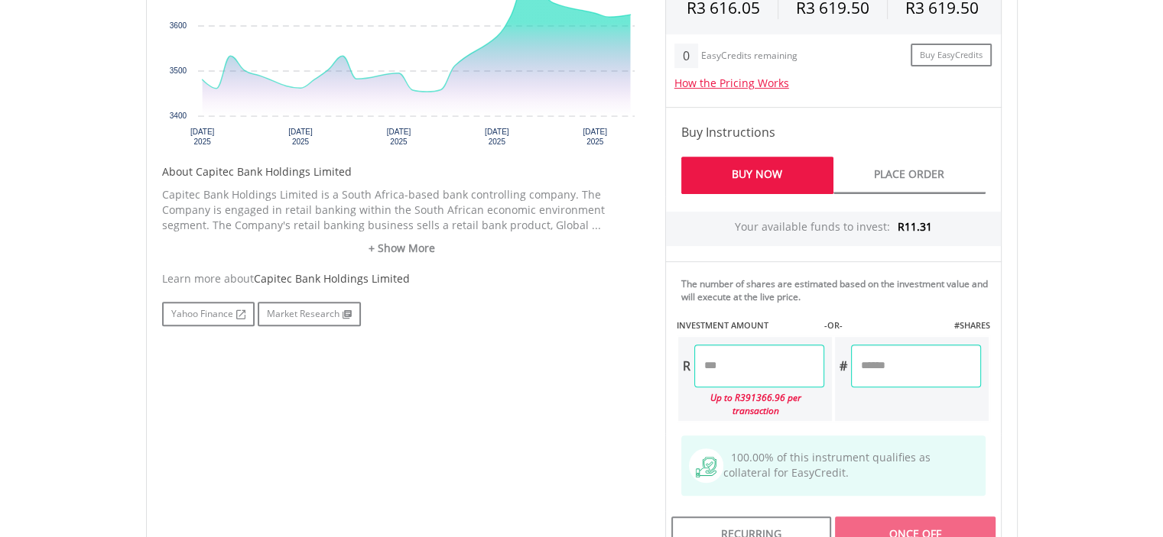
click at [774, 366] on input "number" at bounding box center [759, 366] width 130 height 43
type input "****"
type input "******"
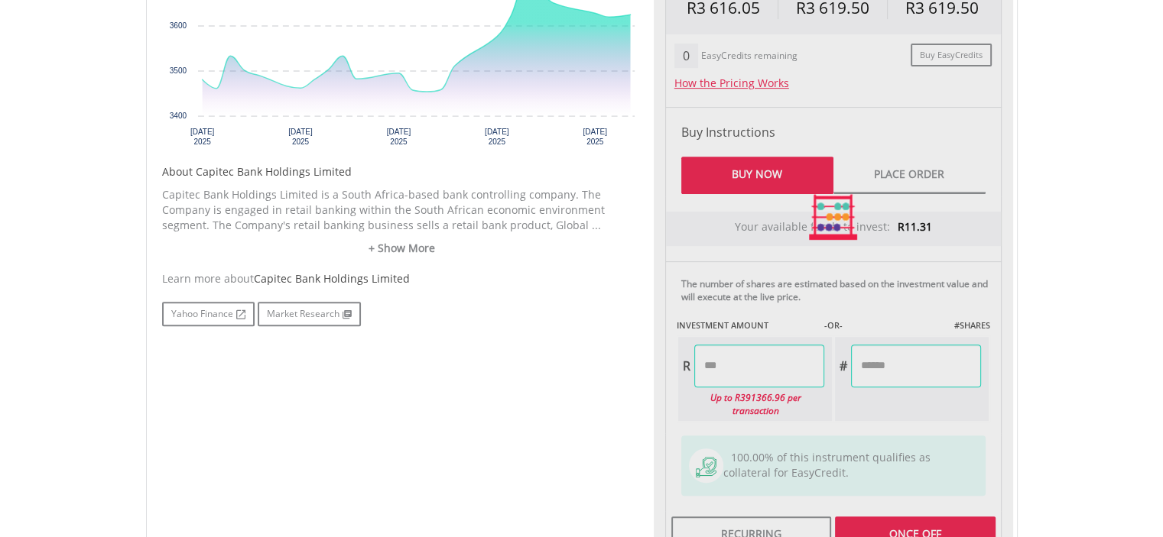
click at [939, 513] on div "Last Updated Price: 15-min. Delay* Price Update Cost: 2 Credits Request A Price…" at bounding box center [833, 217] width 359 height 682
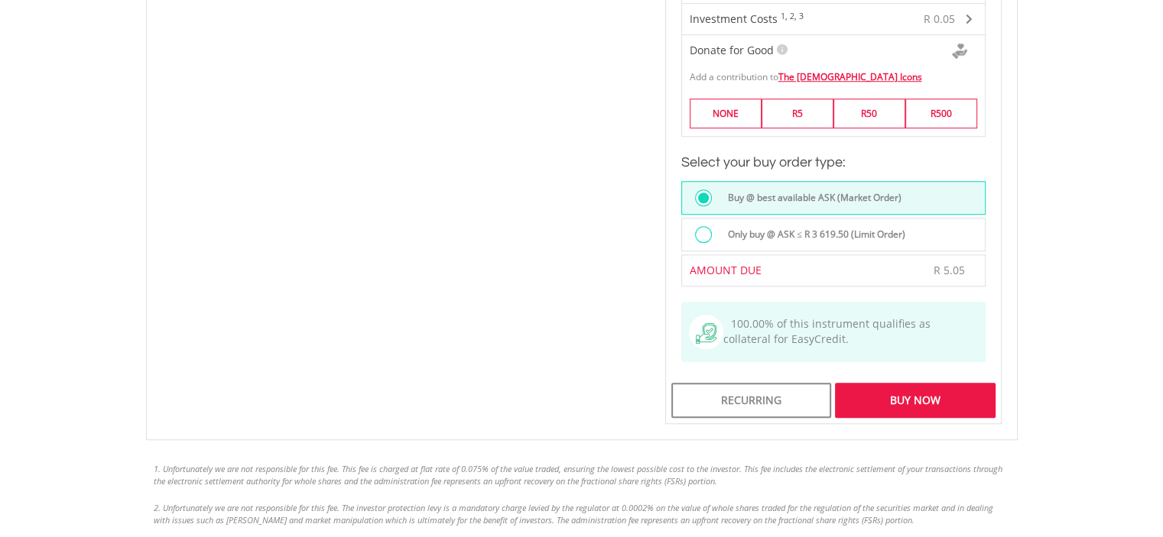
scroll to position [1168, 0]
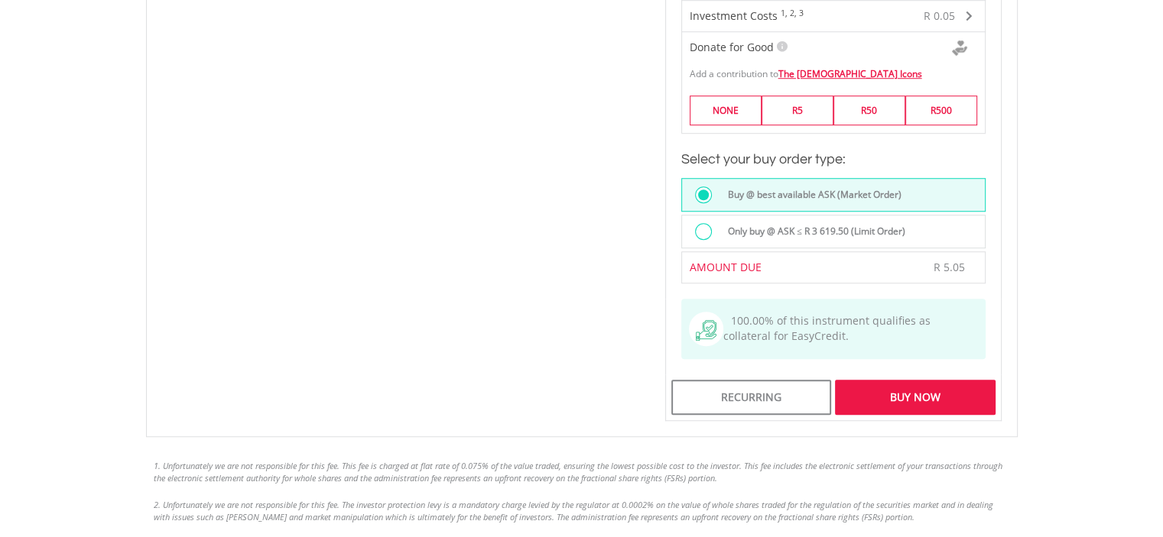
click at [910, 380] on div "Buy Now" at bounding box center [915, 397] width 160 height 35
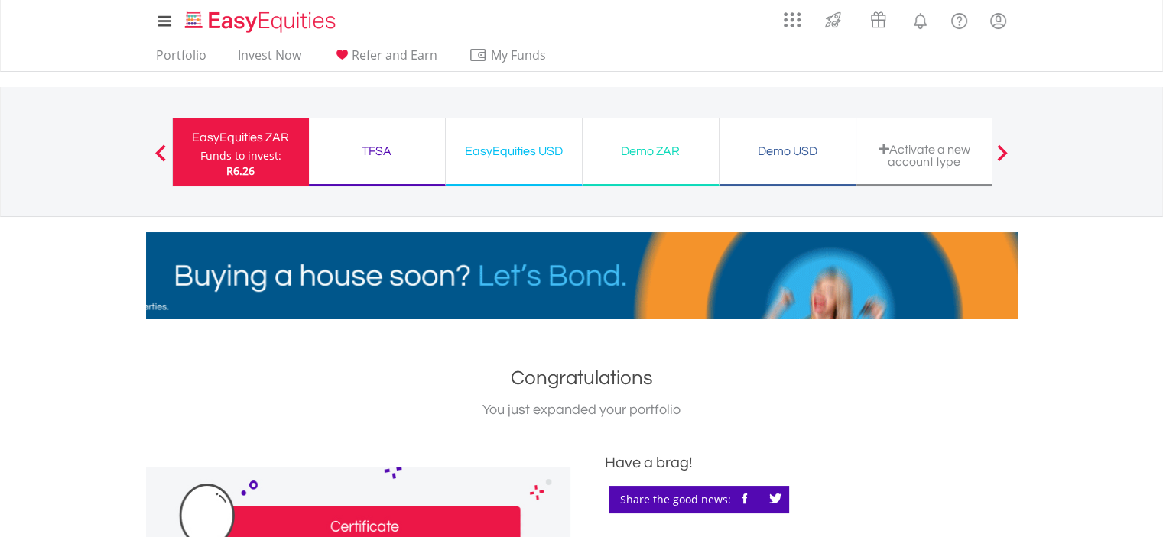
click at [791, 154] on div "Demo USD" at bounding box center [788, 151] width 118 height 21
